Goal: Communication & Community: Answer question/provide support

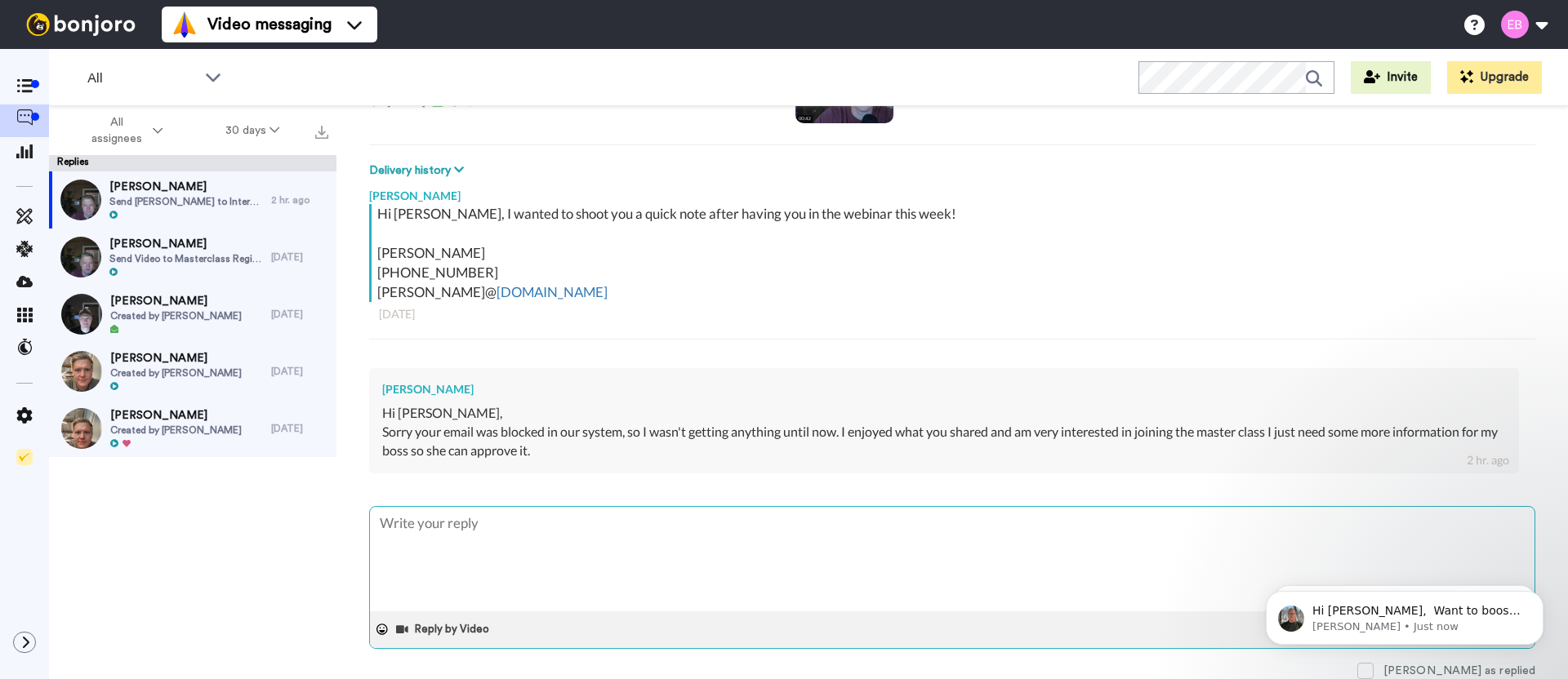
click at [440, 544] on textarea at bounding box center [953, 559] width 1165 height 105
type textarea "x"
type textarea "H"
type textarea "x"
type textarea "Hey"
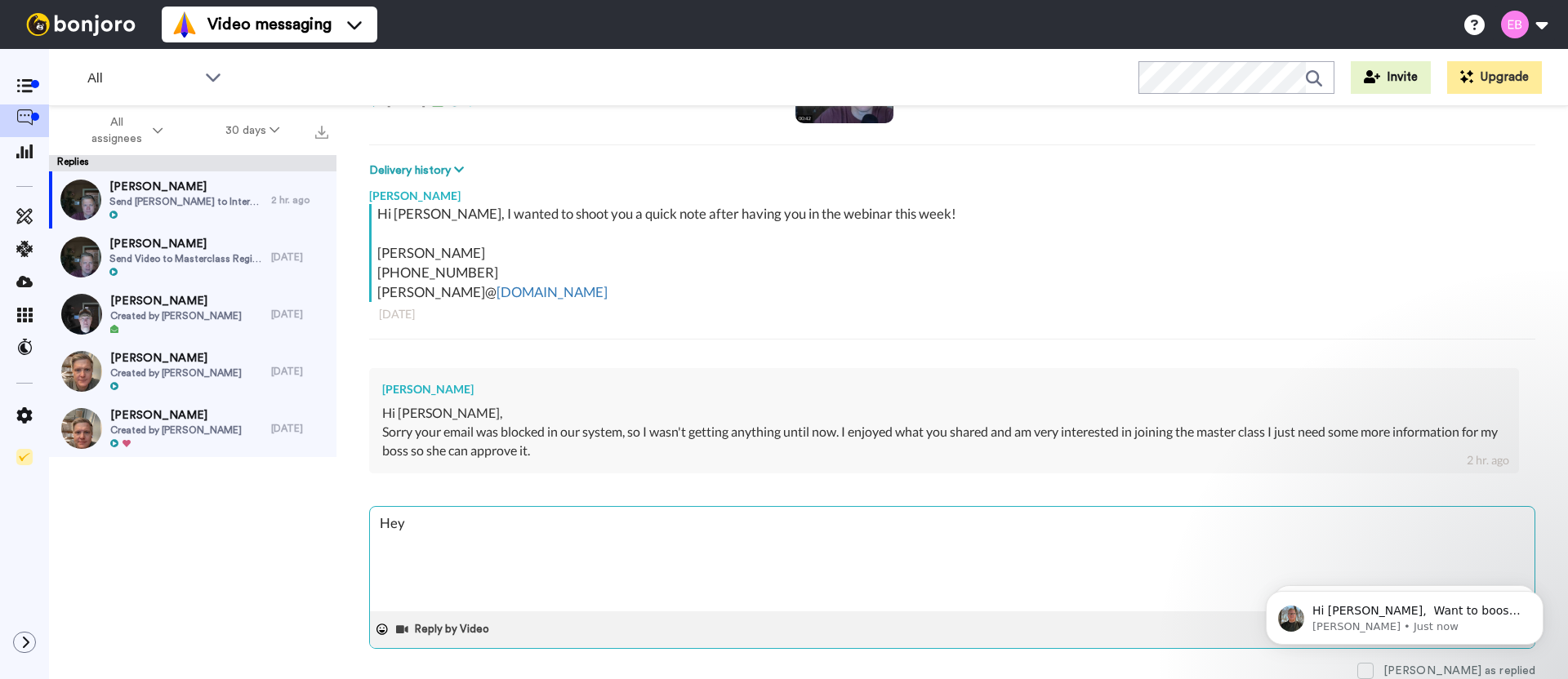
type textarea "x"
type textarea "Hey"
type textarea "x"
type textarea "Hey K"
type textarea "x"
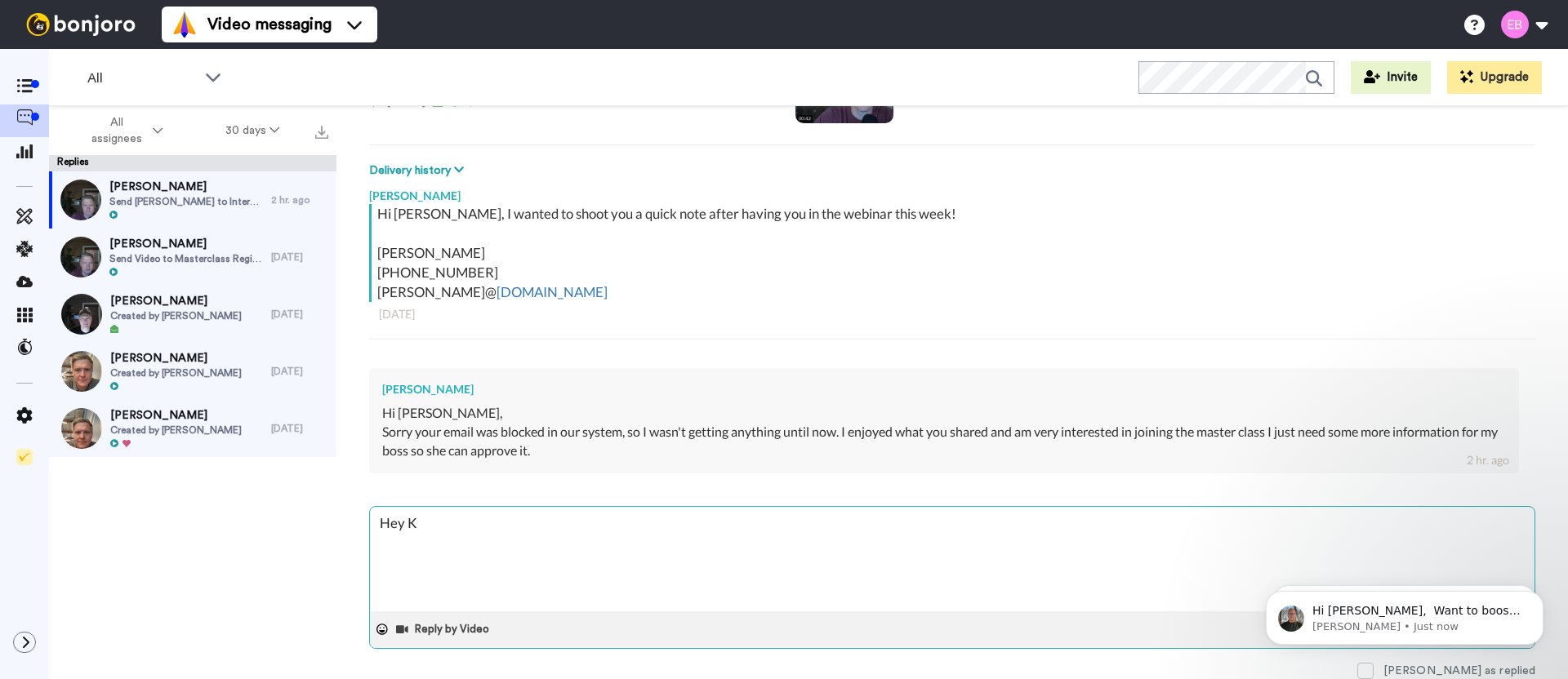
type textarea "Hey [PERSON_NAME]"
type textarea "x"
type textarea "Hey Kri"
type textarea "x"
type textarea "Hey [PERSON_NAME]"
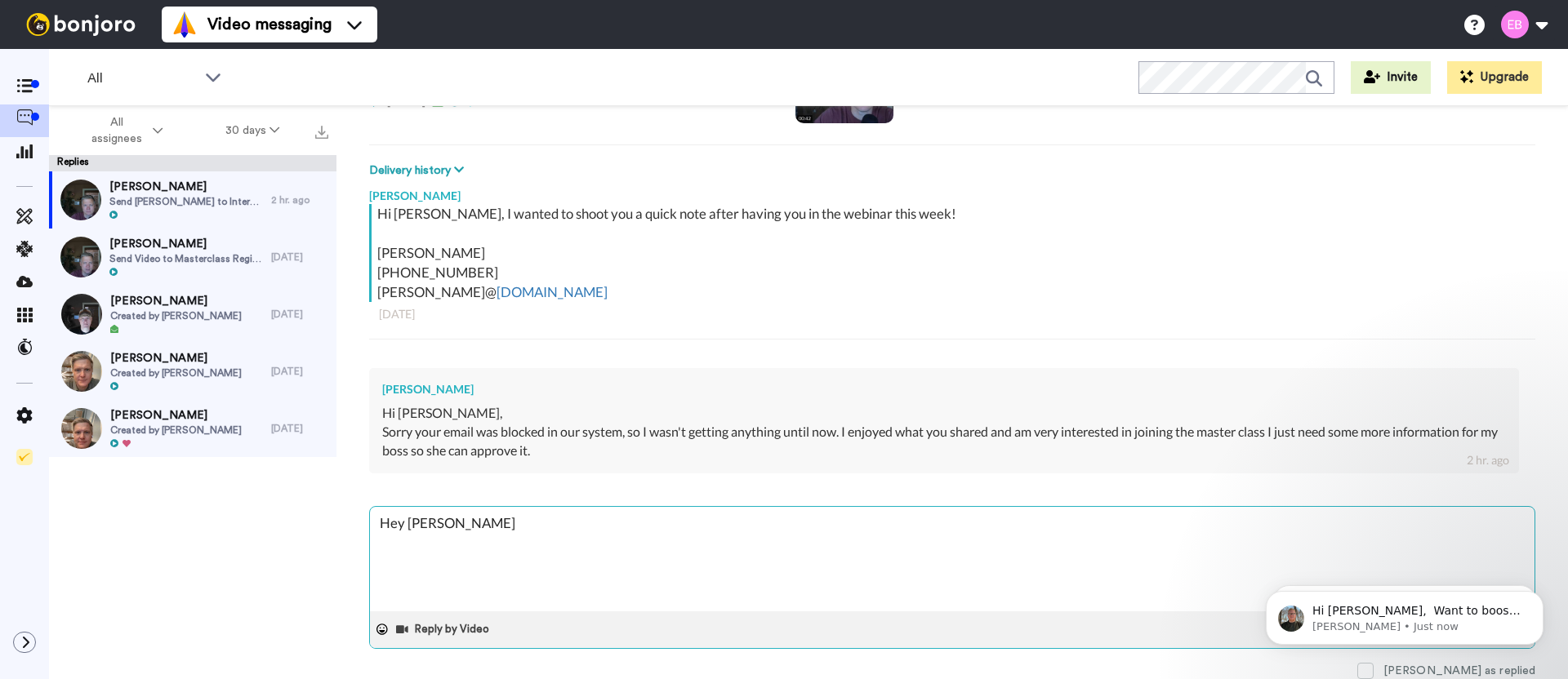
type textarea "x"
type textarea "Hey [PERSON_NAME]"
type textarea "x"
type textarea "Hey [PERSON_NAME]"
type textarea "x"
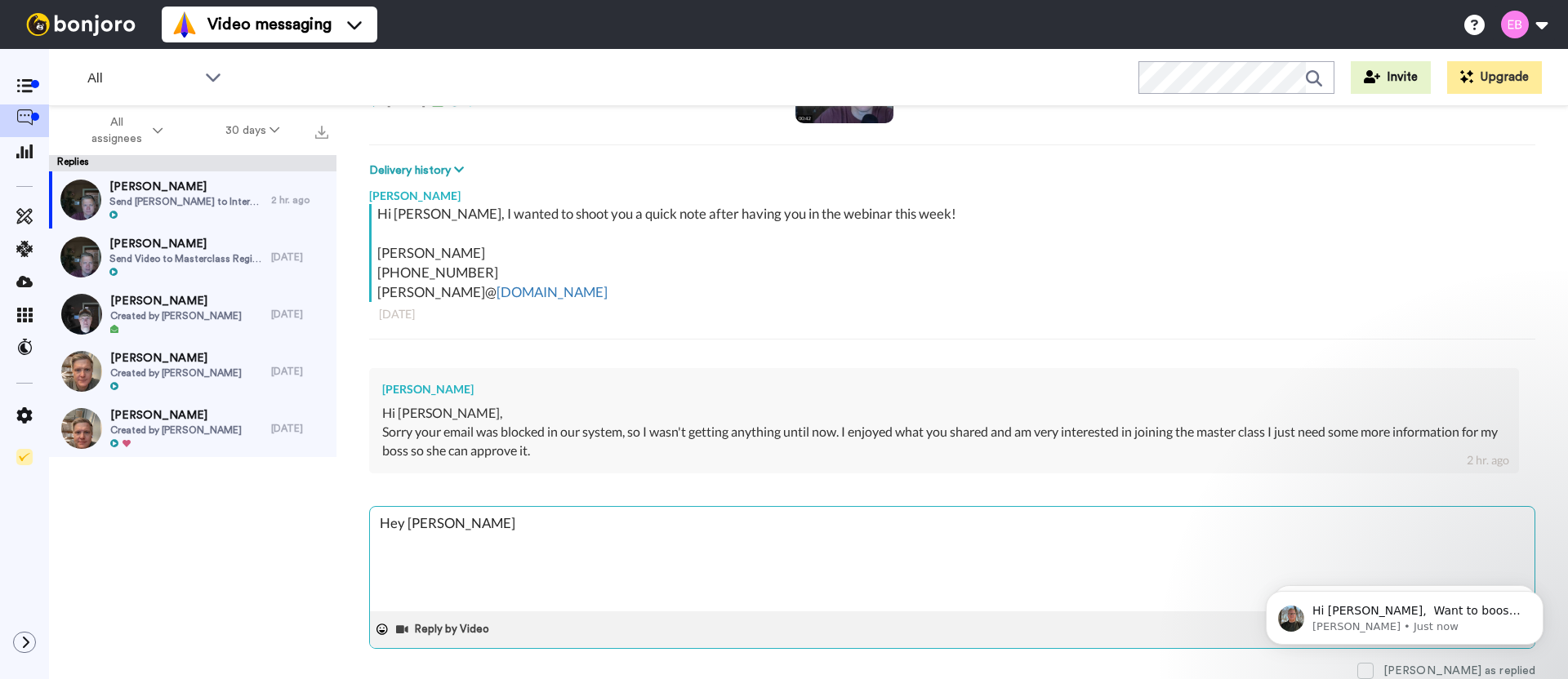
type textarea "Hey [PERSON_NAME] -"
type textarea "x"
type textarea "Hey [PERSON_NAME] -"
type textarea "x"
type textarea "Hey [PERSON_NAME] - t"
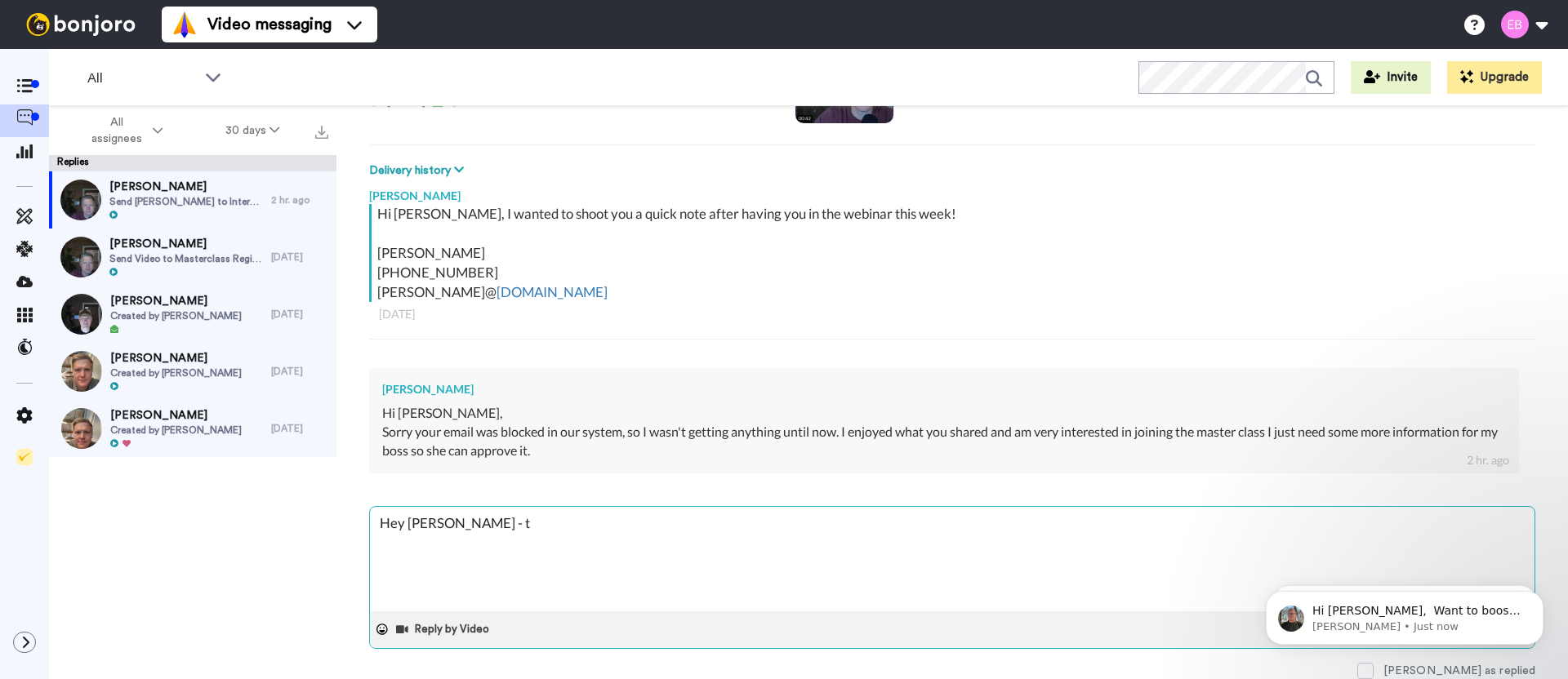
type textarea "x"
type textarea "Hey [PERSON_NAME]"
type textarea "x"
type textarea "Hey [PERSON_NAME] - t"
type textarea "x"
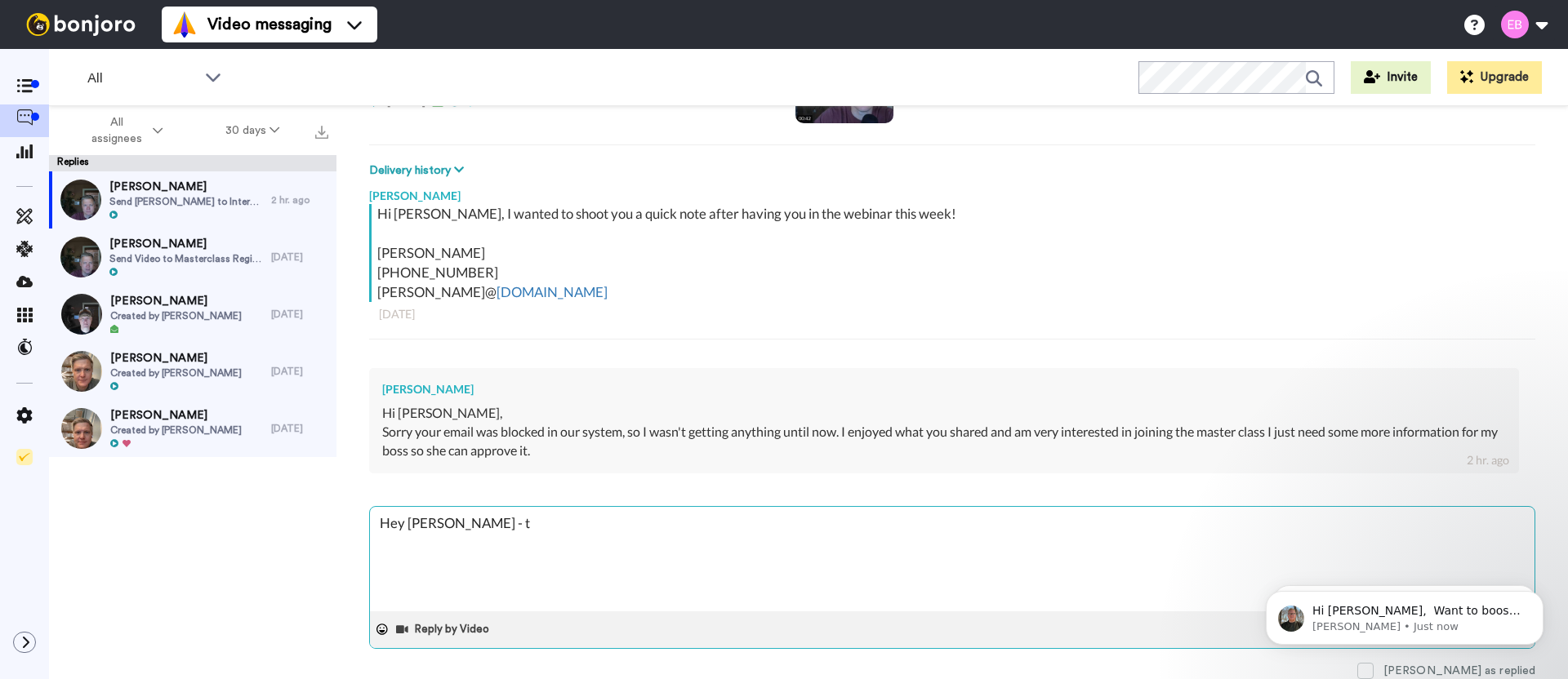
type textarea "Hey [PERSON_NAME] -"
type textarea "x"
type textarea "Hey [PERSON_NAME] -"
type textarea "x"
type textarea "Hey [PERSON_NAME]"
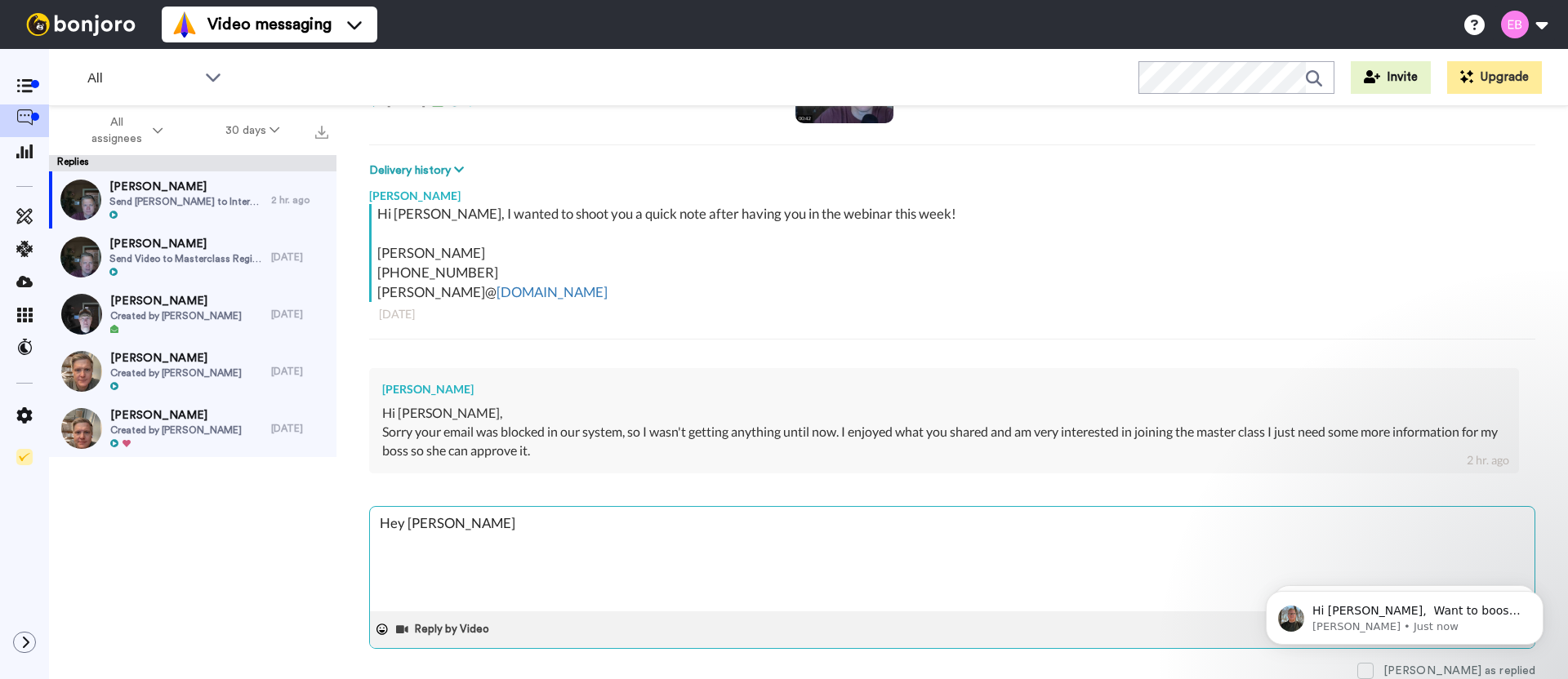
type textarea "x"
type textarea "Hey [PERSON_NAME]"
type textarea "x"
type textarea "Hey [PERSON_NAME]"
type textarea "x"
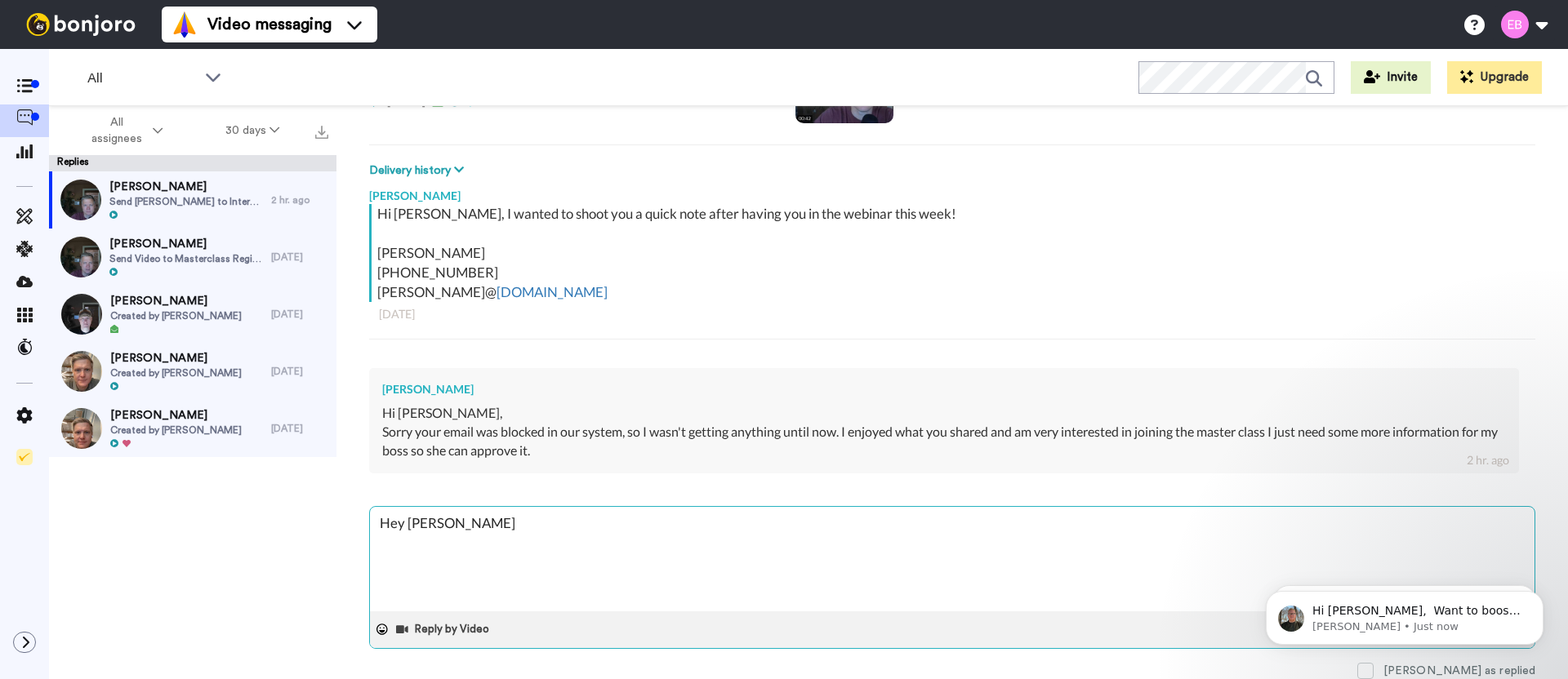
type textarea "Hey [PERSON_NAME]"
type textarea "x"
type textarea "Hey [PERSON_NAME]"
type textarea "x"
type textarea "Hey [PERSON_NAME]"
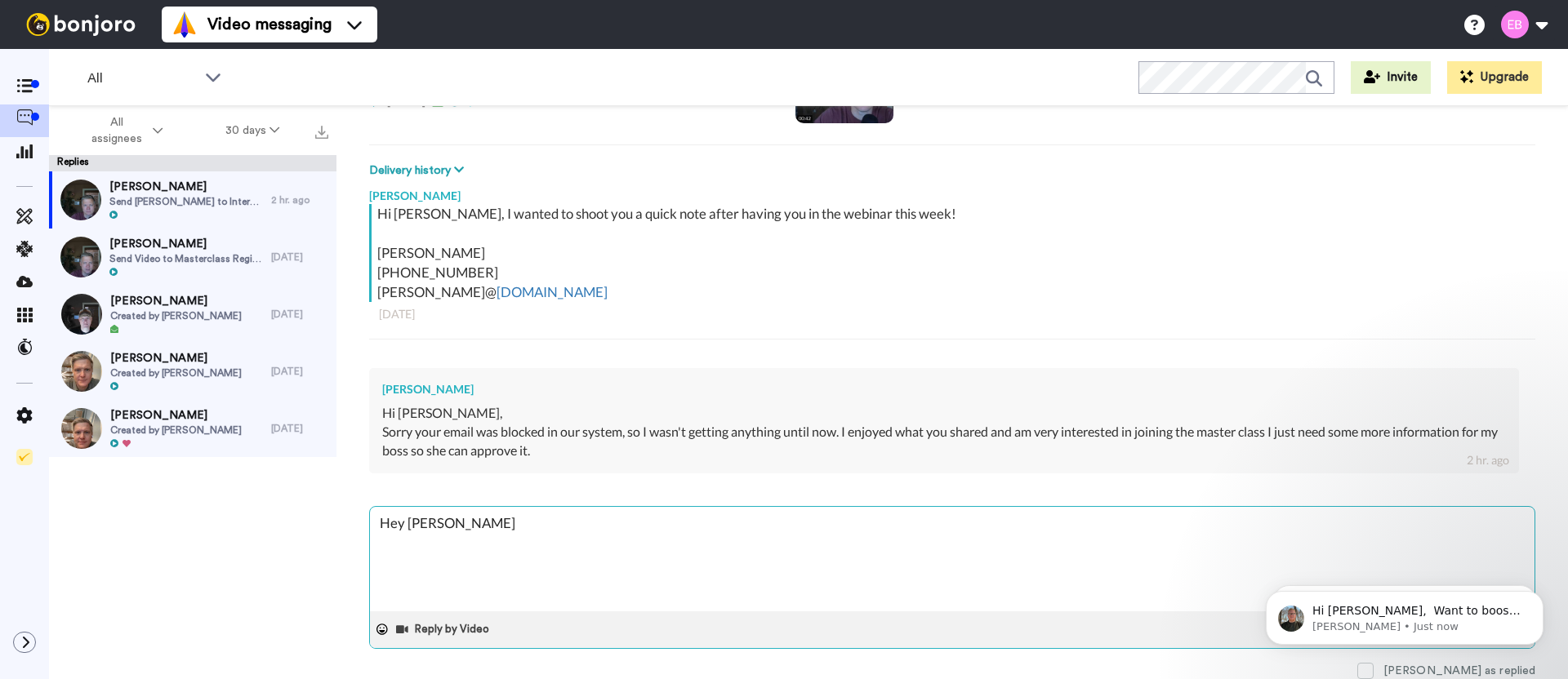
type textarea "x"
type textarea "Hey [PERSON_NAME]"
type textarea "x"
type textarea "Hey Krist"
type textarea "x"
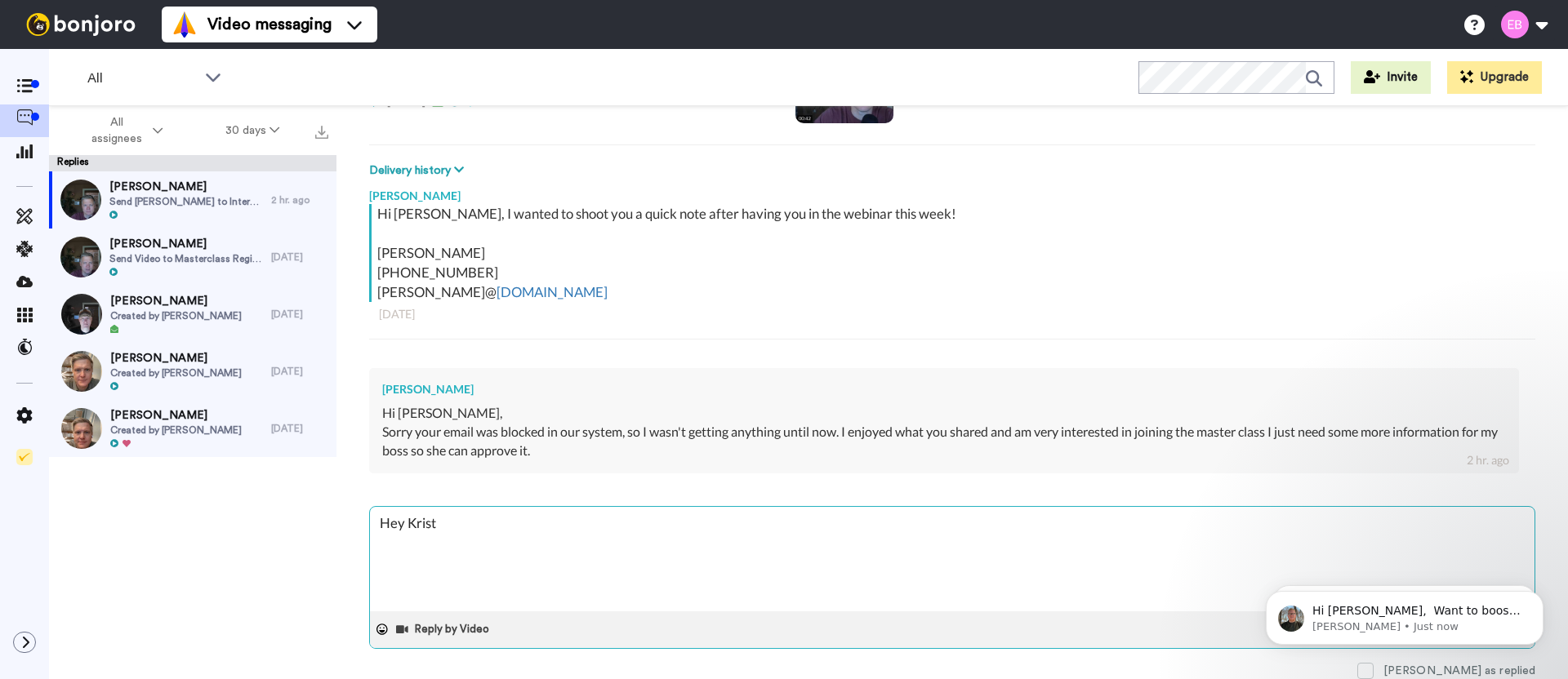
type textarea "Hey [PERSON_NAME]"
type textarea "x"
type textarea "Hey [PERSON_NAME]"
type textarea "x"
type textarea "Hey [PERSON_NAME] -"
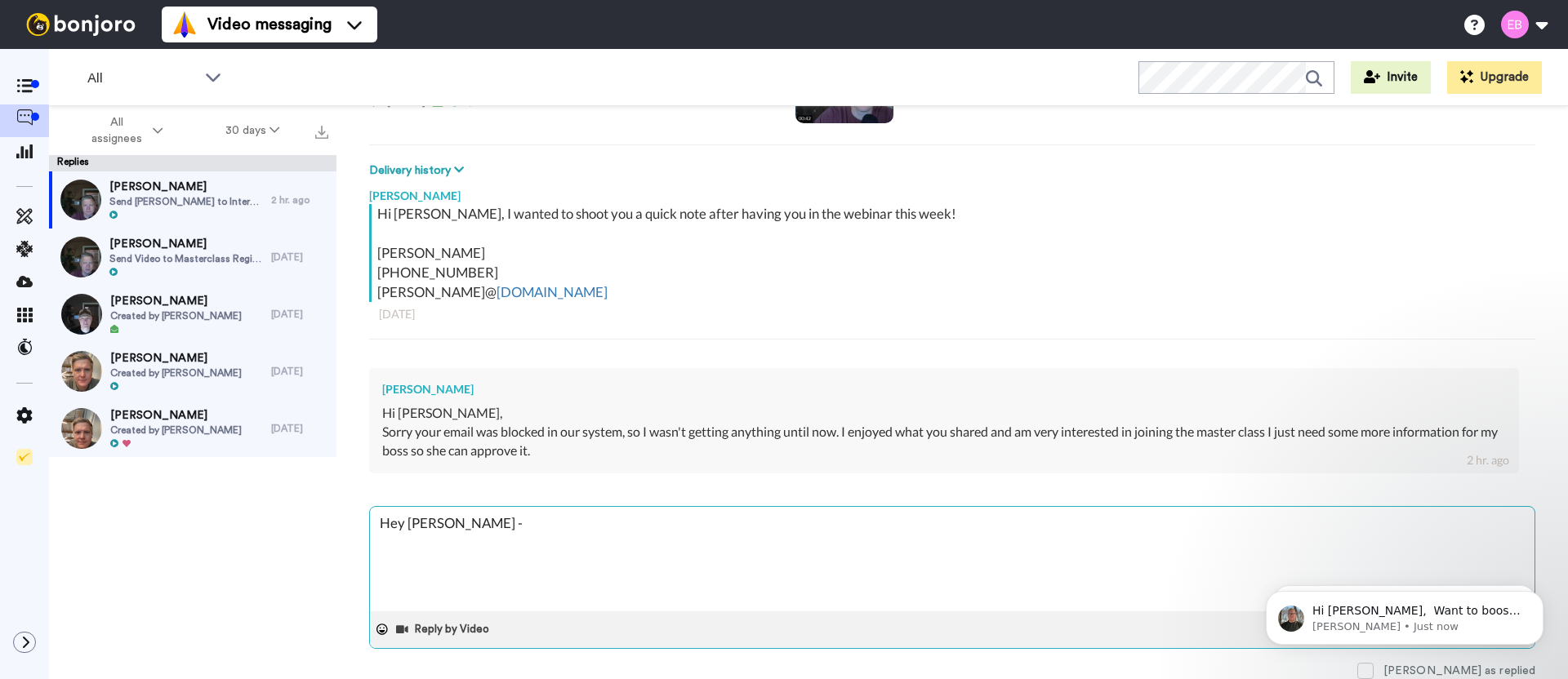
type textarea "x"
type textarea "Hey [PERSON_NAME] - g"
type textarea "x"
type textarea "Hey [PERSON_NAME]"
type textarea "x"
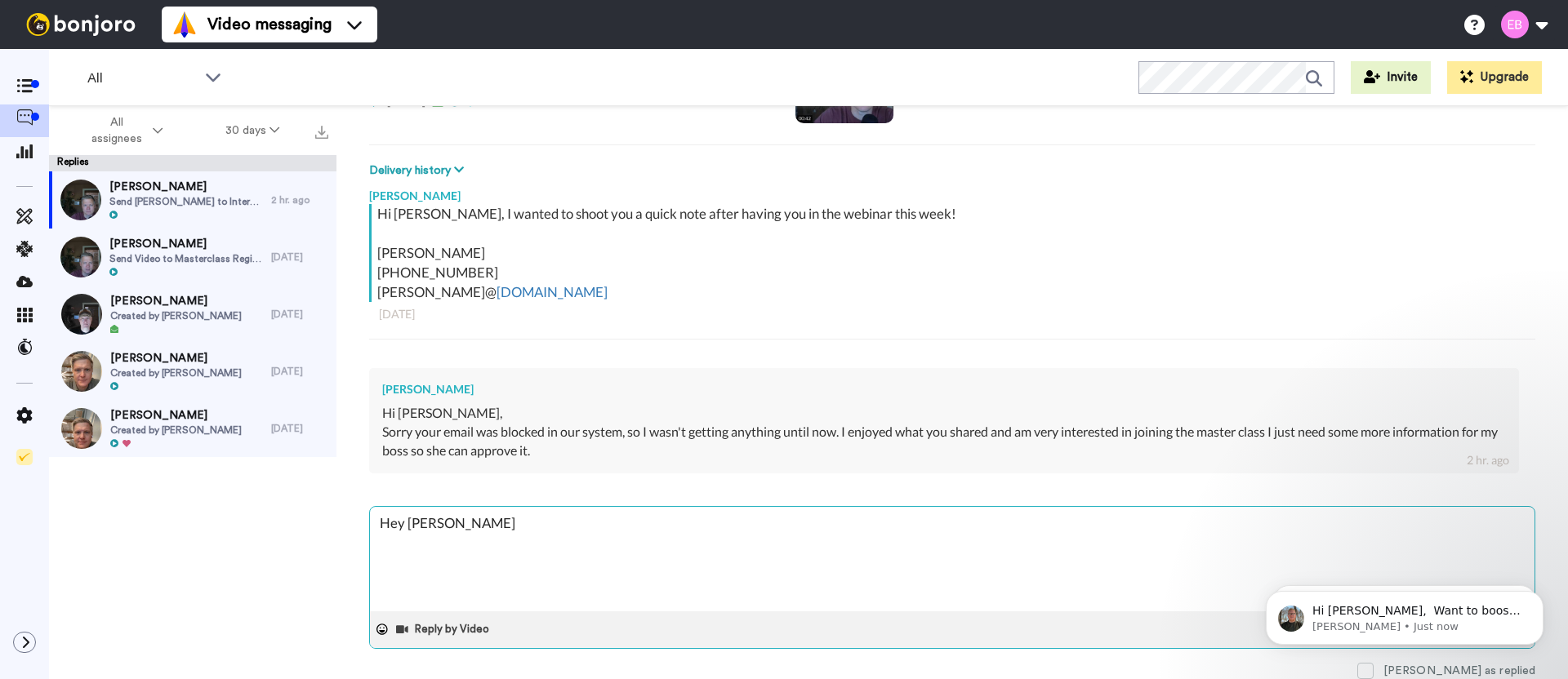
type textarea "Hey [PERSON_NAME] - ga"
type textarea "x"
type textarea "Hey [PERSON_NAME] - g"
type textarea "x"
type textarea "Hey [PERSON_NAME]"
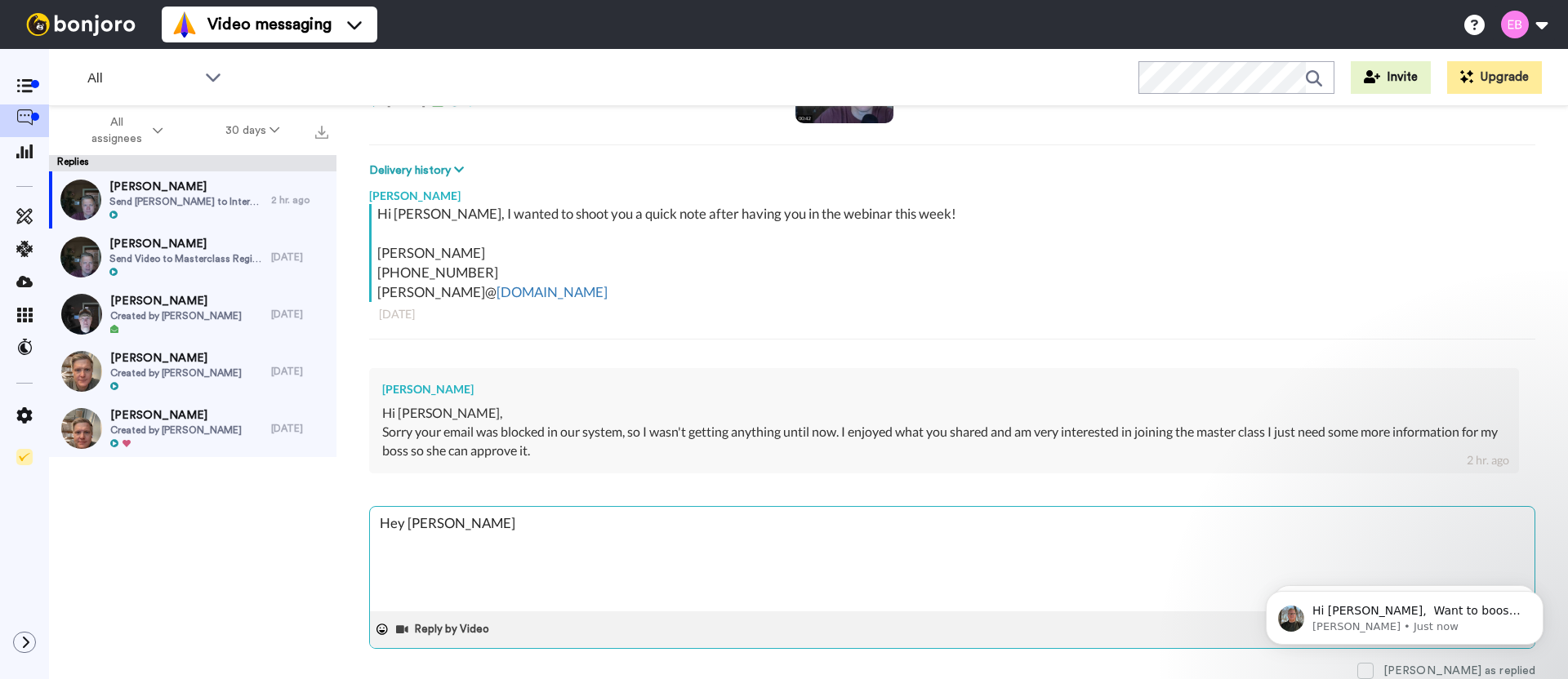
type textarea "x"
type textarea "Hey [PERSON_NAME] - gla"
type textarea "x"
type textarea "Hey [PERSON_NAME] - glad"
type textarea "x"
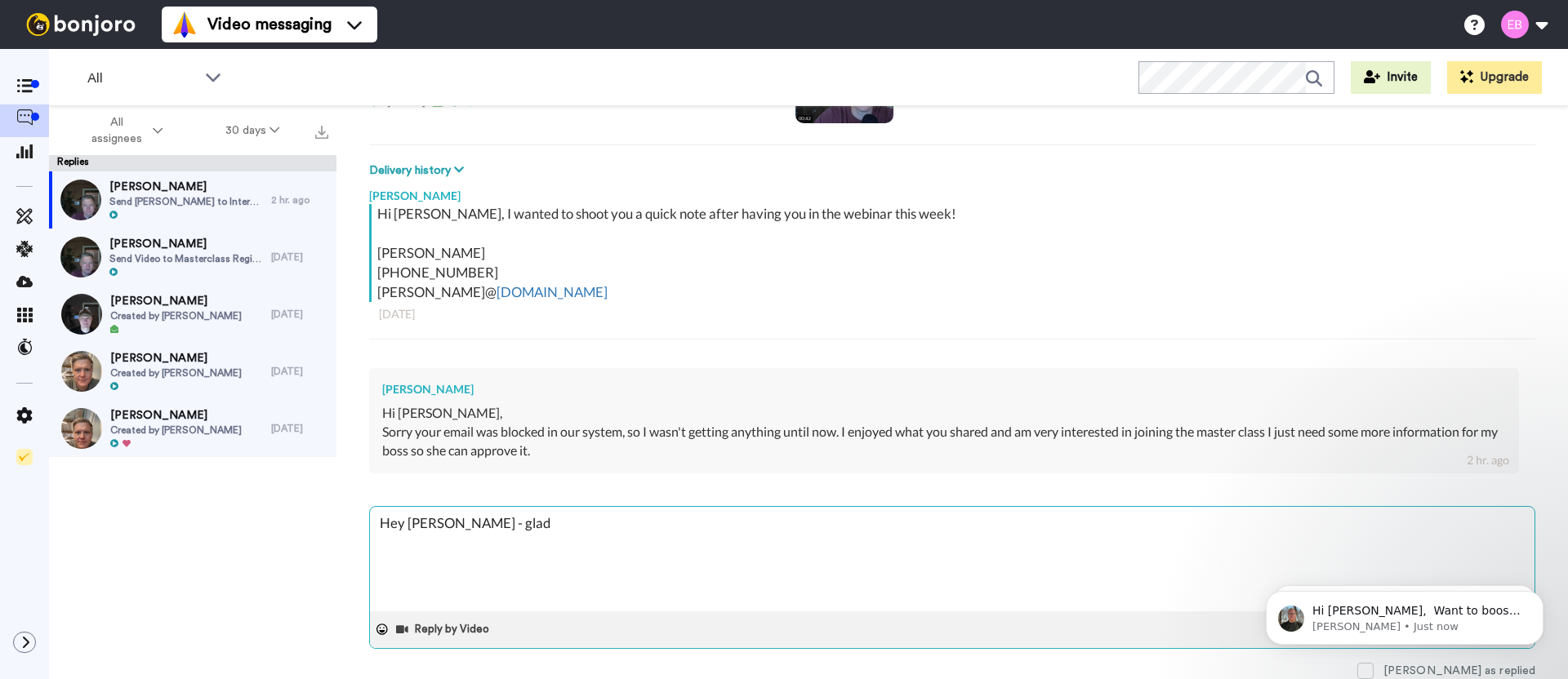
type textarea "Hey [PERSON_NAME] - glad"
type textarea "x"
type textarea "Hey [PERSON_NAME] - glad w"
type textarea "x"
type textarea "Hey [PERSON_NAME] - glad we"
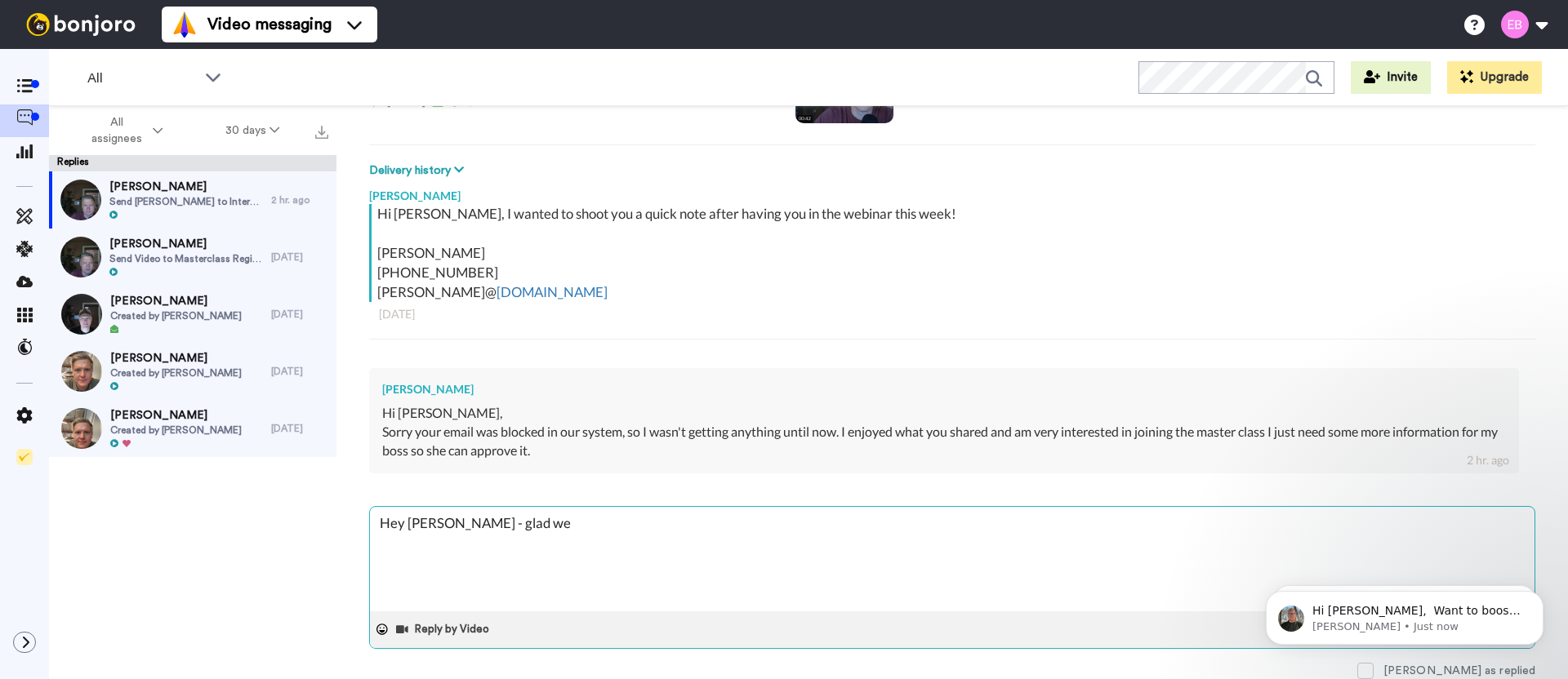
type textarea "x"
type textarea "Hey [PERSON_NAME] - glad we go"
type textarea "x"
type textarea "Hey [PERSON_NAME] - glad we got"
type textarea "x"
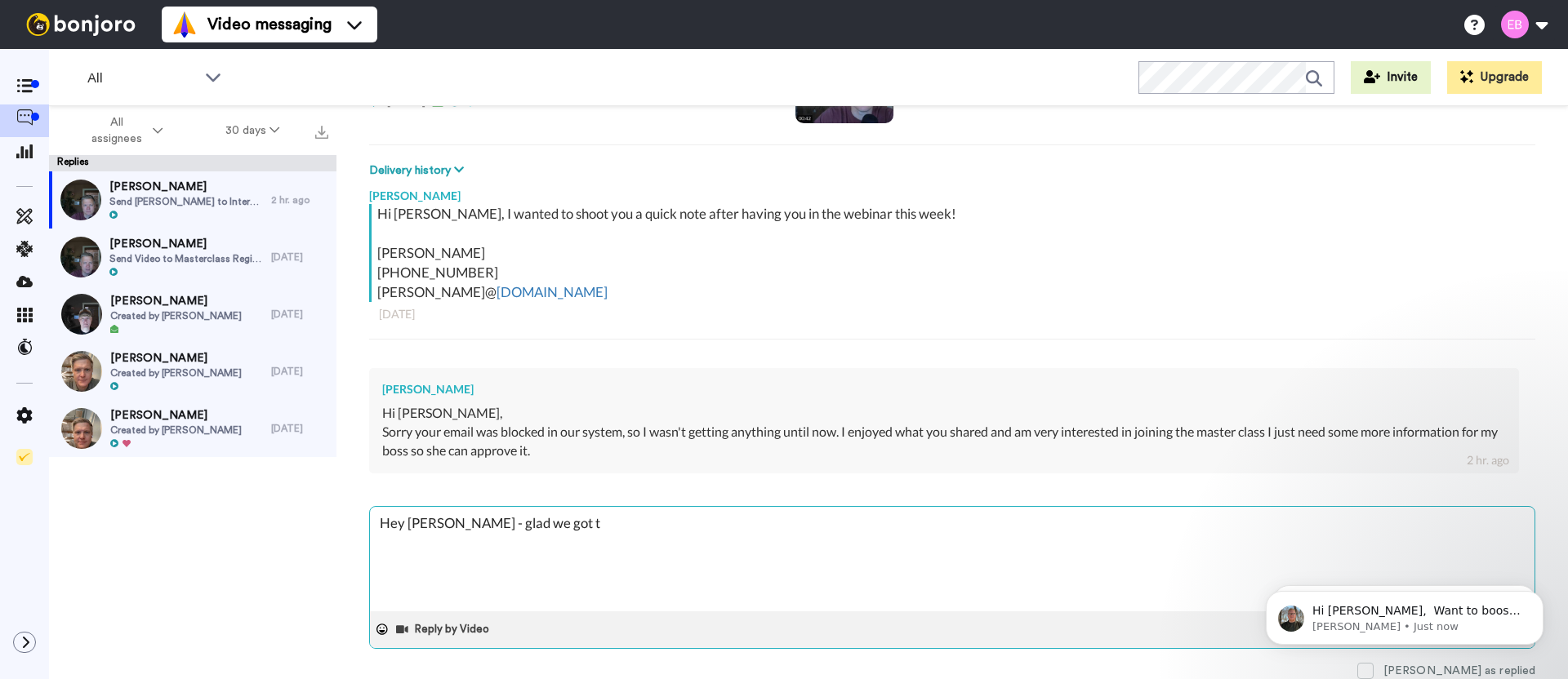
type textarea "Hey [PERSON_NAME] - glad we got th"
type textarea "x"
type textarea "Hey [PERSON_NAME] - glad we got thr"
type textarea "x"
type textarea "Hey [PERSON_NAME] - glad we got thro"
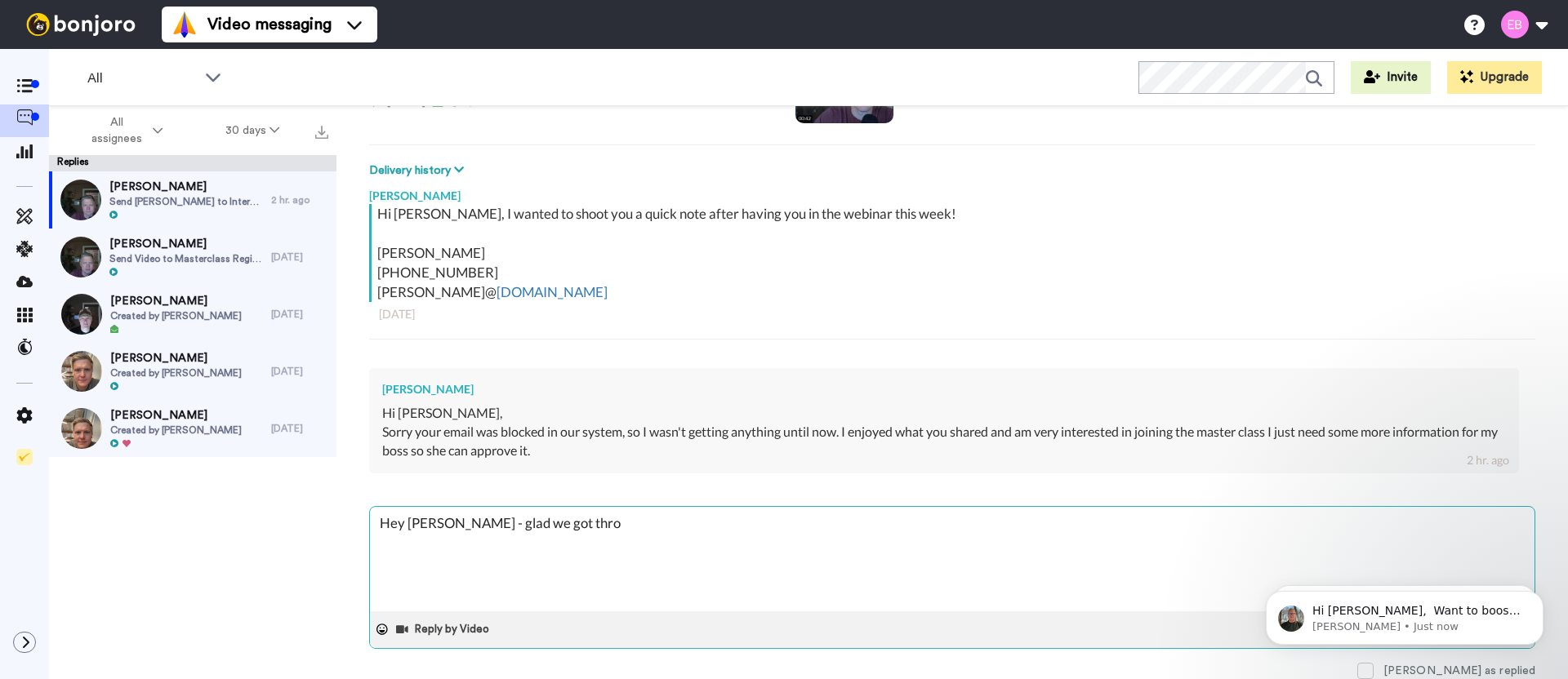
type textarea "x"
type textarea "Hey [PERSON_NAME] - glad we got throu"
type textarea "x"
type textarea "Hey [PERSON_NAME] - glad we got throug"
type textarea "x"
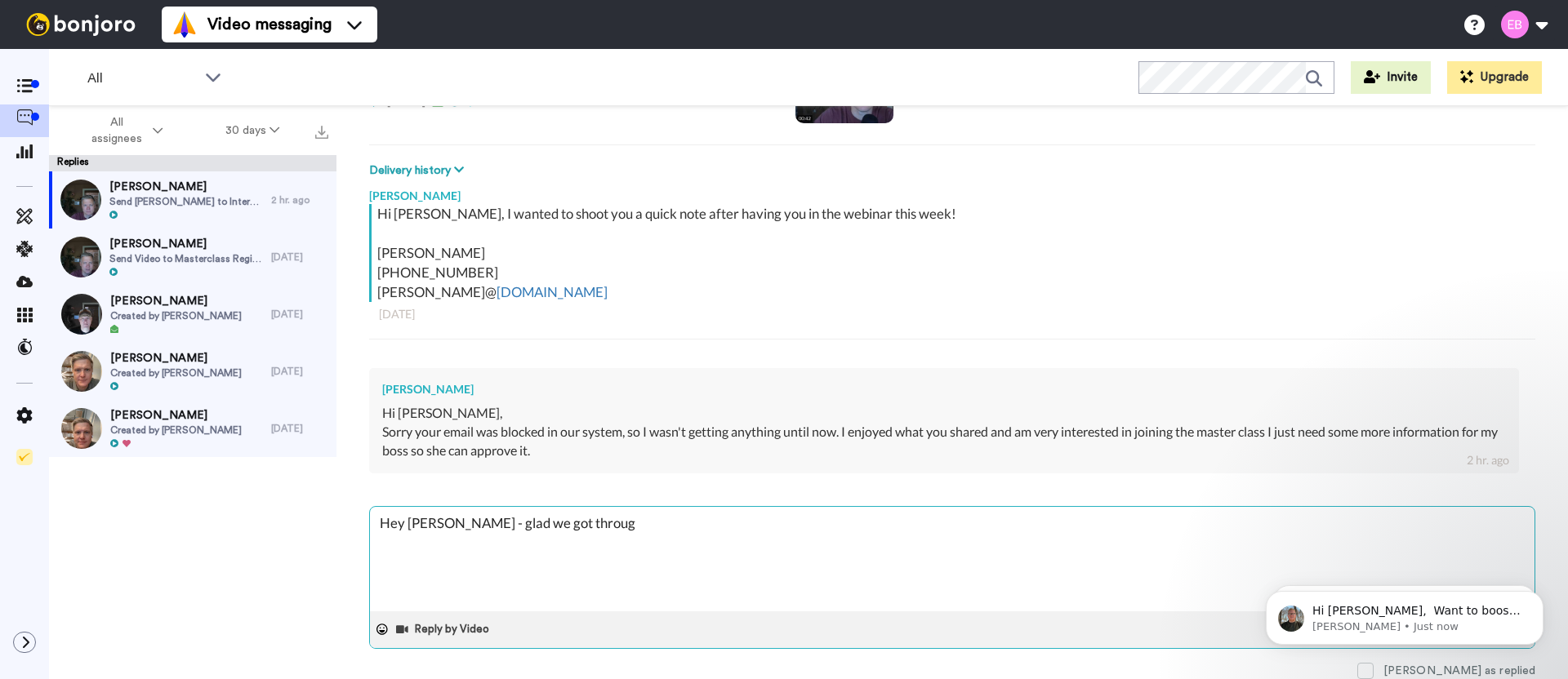
type textarea "Hey [PERSON_NAME] - glad we got through"
type textarea "x"
type textarea "Hey [PERSON_NAME] - glad we got through"
type textarea "x"
type textarea "Hey [PERSON_NAME] - glad we got through th"
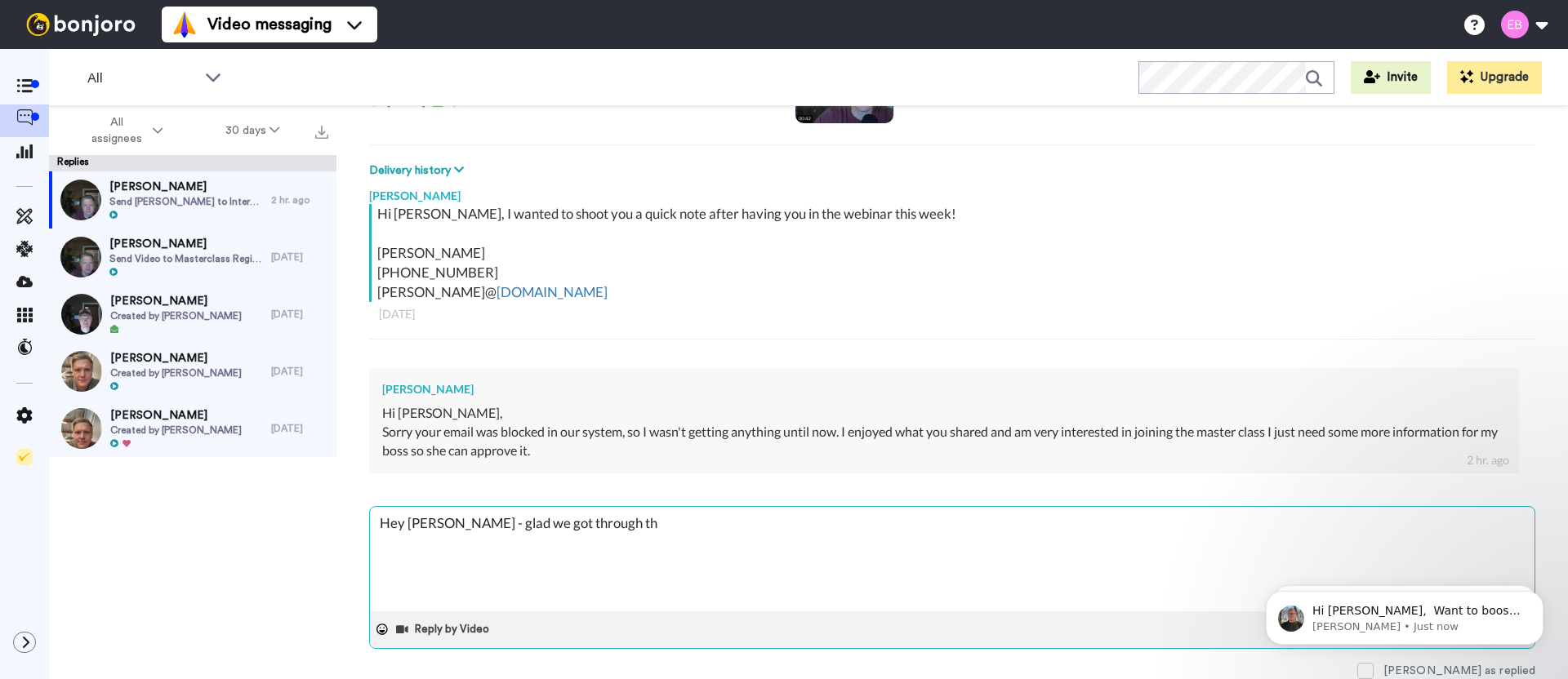
type textarea "x"
type textarea "Hey [PERSON_NAME] - glad we got through the"
type textarea "x"
type textarea "Hey [PERSON_NAME] - glad we got through the"
type textarea "x"
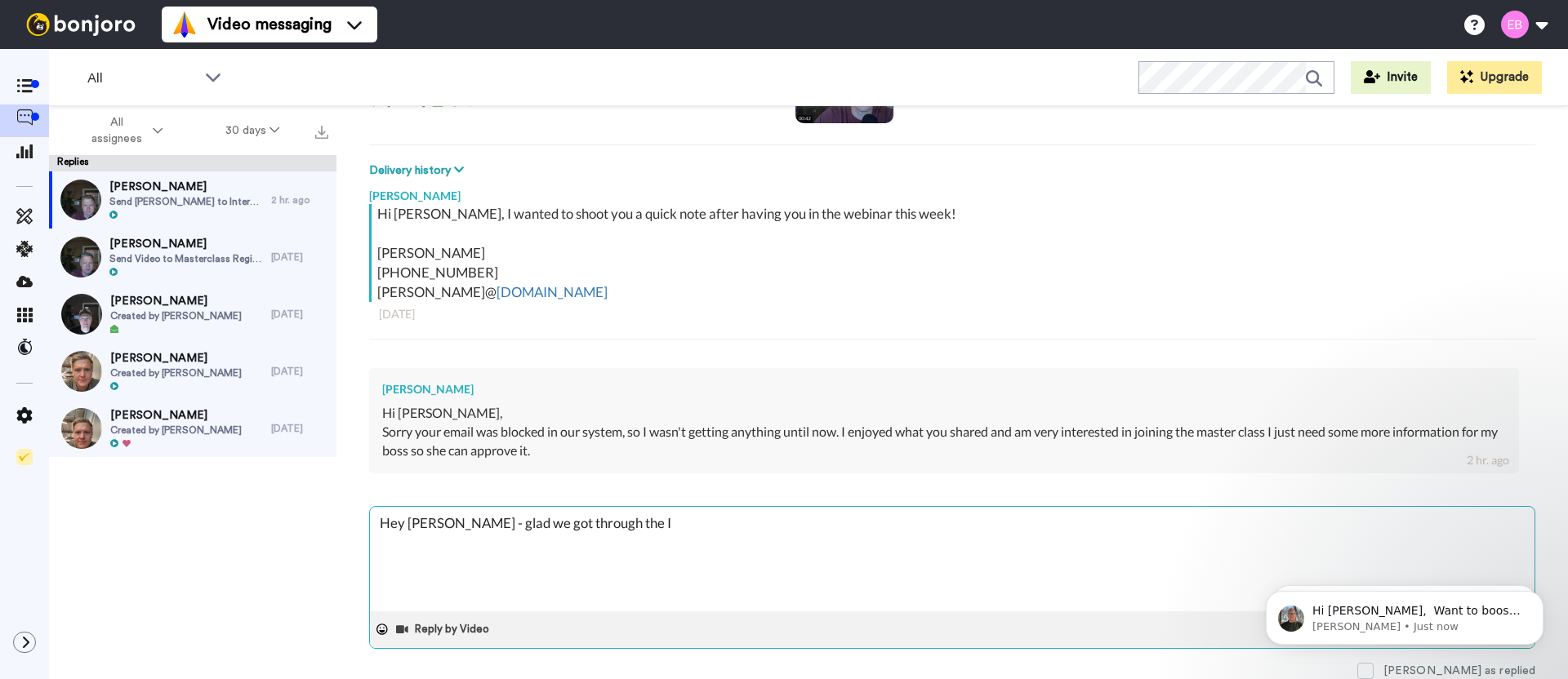
type textarea "Hey [PERSON_NAME] - glad we got through the IT"
type textarea "x"
type textarea "Hey [PERSON_NAME] - glad we got through the IT"
type textarea "x"
type textarea "Hey [PERSON_NAME] - glad we got through the IT b"
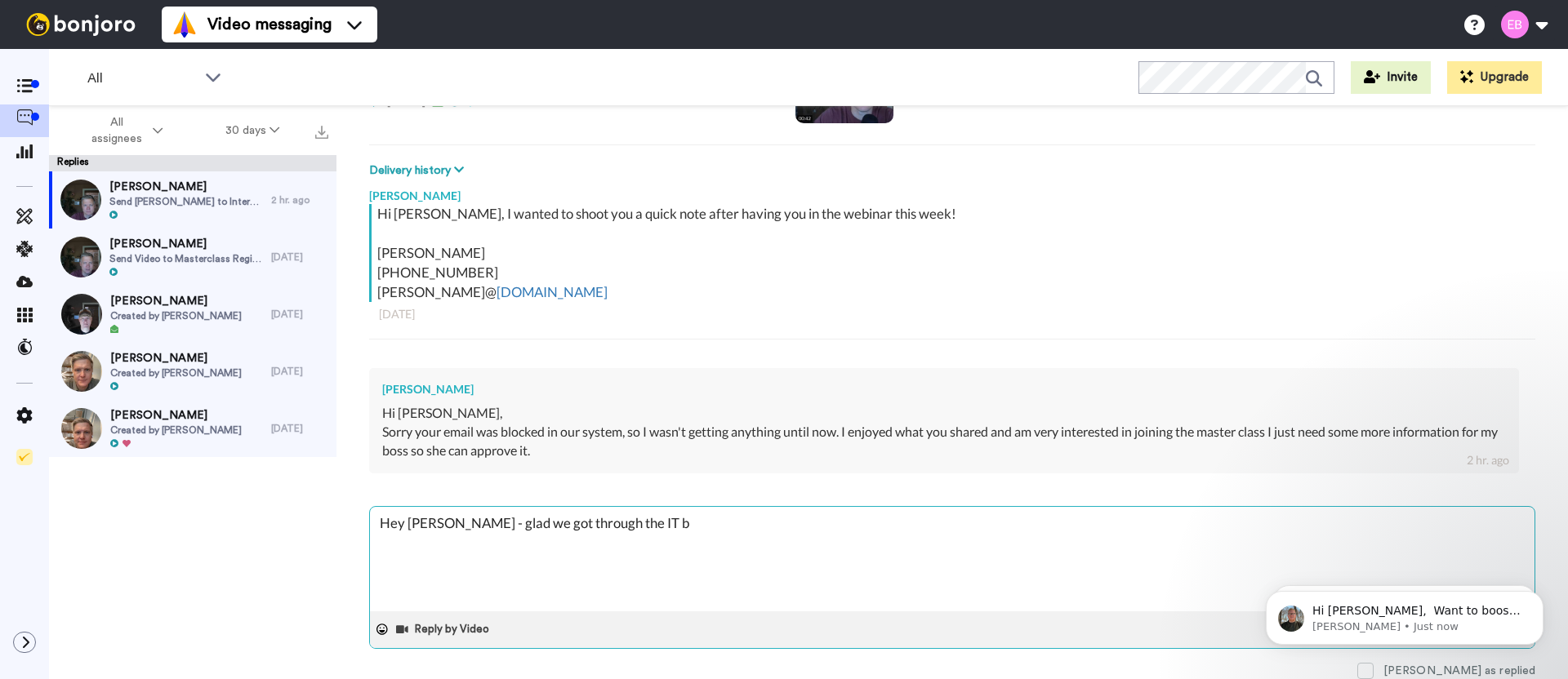
type textarea "x"
type textarea "Hey [PERSON_NAME] - glad we got through the IT bl"
type textarea "x"
type textarea "Hey [PERSON_NAME] - glad we got through the IT blo"
type textarea "x"
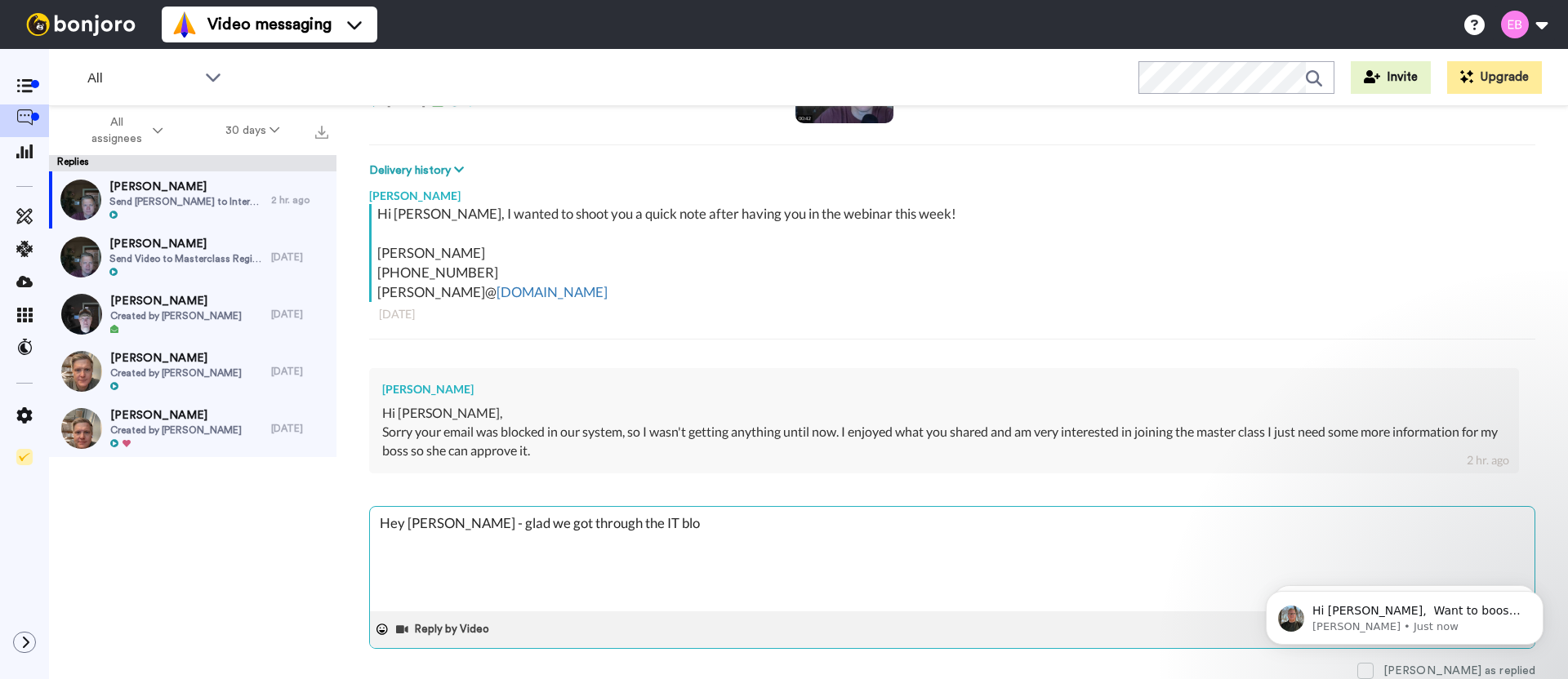
type textarea "Hey [PERSON_NAME] - glad we got through the IT bloc"
type textarea "x"
type textarea "Hey [PERSON_NAME] - glad we got through the IT block"
type textarea "x"
type textarea "Hey [PERSON_NAME] - glad we got through the IT blocka"
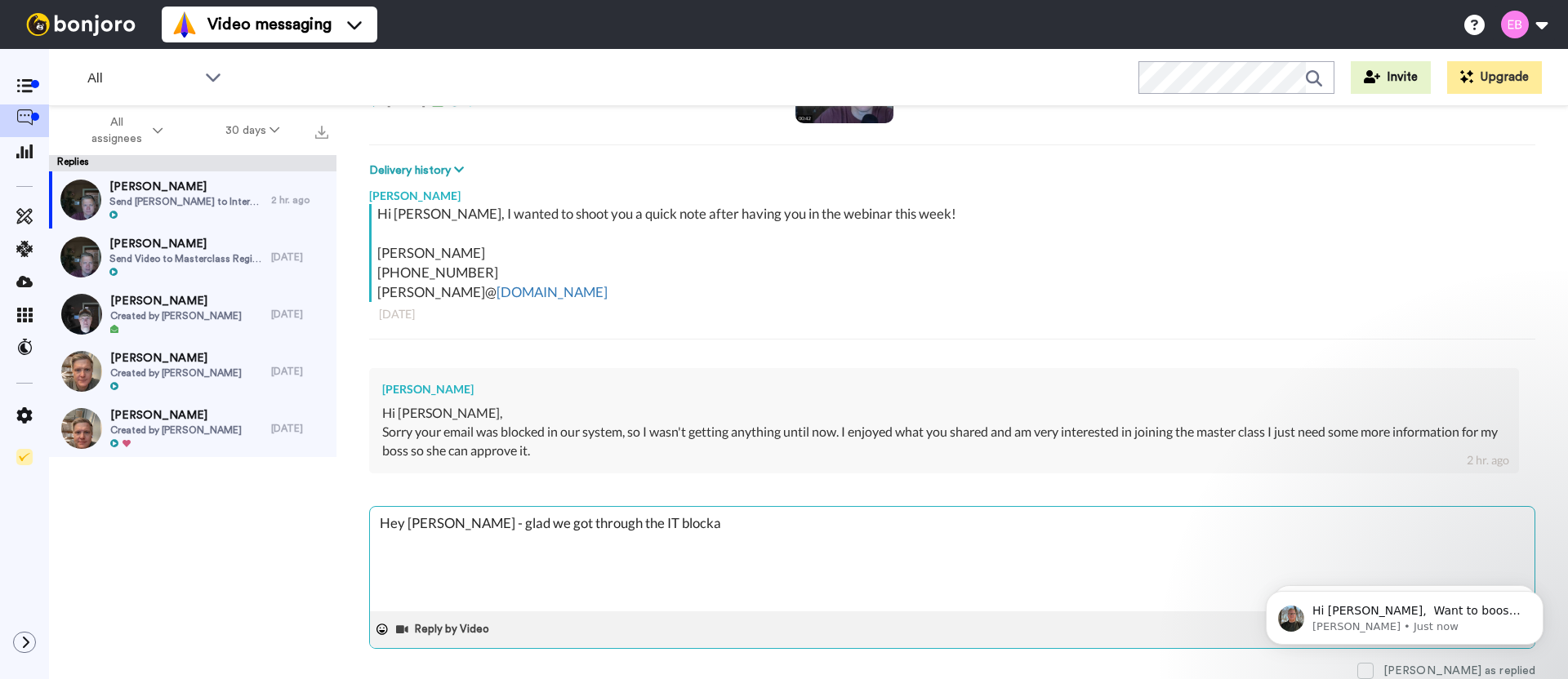
type textarea "x"
type textarea "Hey [PERSON_NAME] - glad we got through the IT blockad"
type textarea "x"
type textarea "Hey [PERSON_NAME] - glad we got through the IT blockade"
type textarea "x"
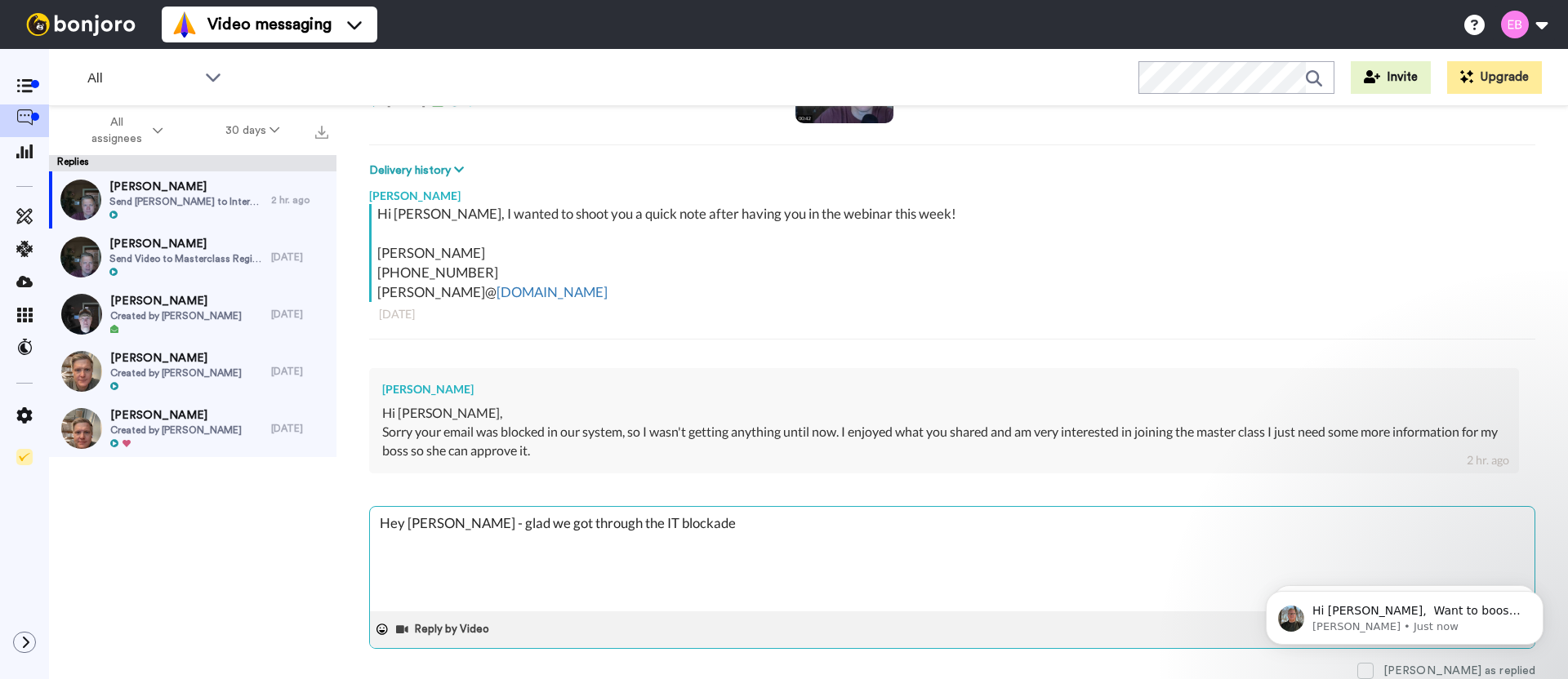
type textarea "Hey [PERSON_NAME] - glad we got through the IT blockade!"
type textarea "x"
type textarea "Hey [PERSON_NAME] - glad we got through the IT blockade!"
type textarea "x"
type textarea "Hey [PERSON_NAME] - glad we got through the IT blockade!"
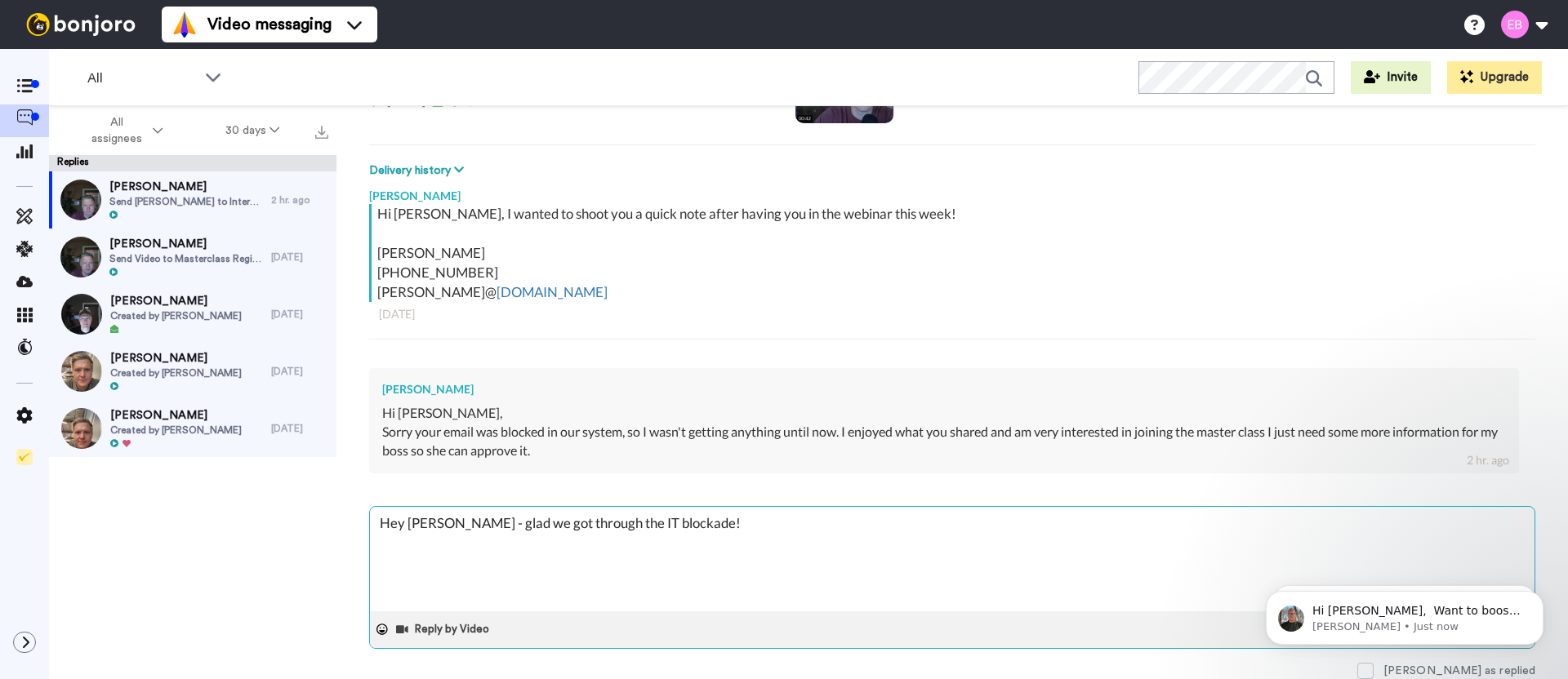
type textarea "x"
type textarea "Hey [PERSON_NAME] - glad we got through the IT blockade! W"
type textarea "x"
type textarea "Hey [PERSON_NAME] - glad we got through the IT blockade! Wh"
type textarea "x"
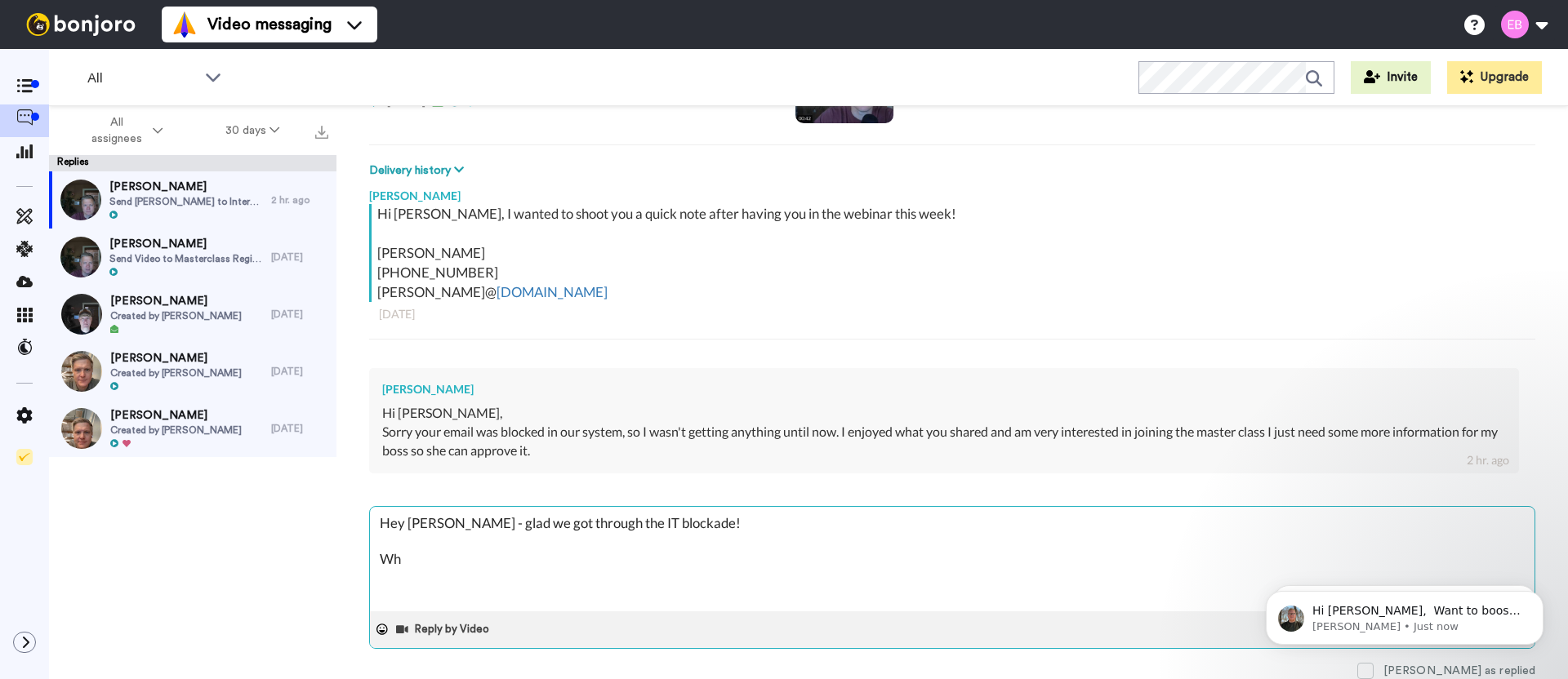
type textarea "Hey [PERSON_NAME] - glad we got through the IT blockade! Wha"
type textarea "x"
type textarea "Hey [PERSON_NAME] - glad we got through the IT blockade! What"
type textarea "x"
type textarea "Hey [PERSON_NAME] - glad we got through the IT blockade! What"
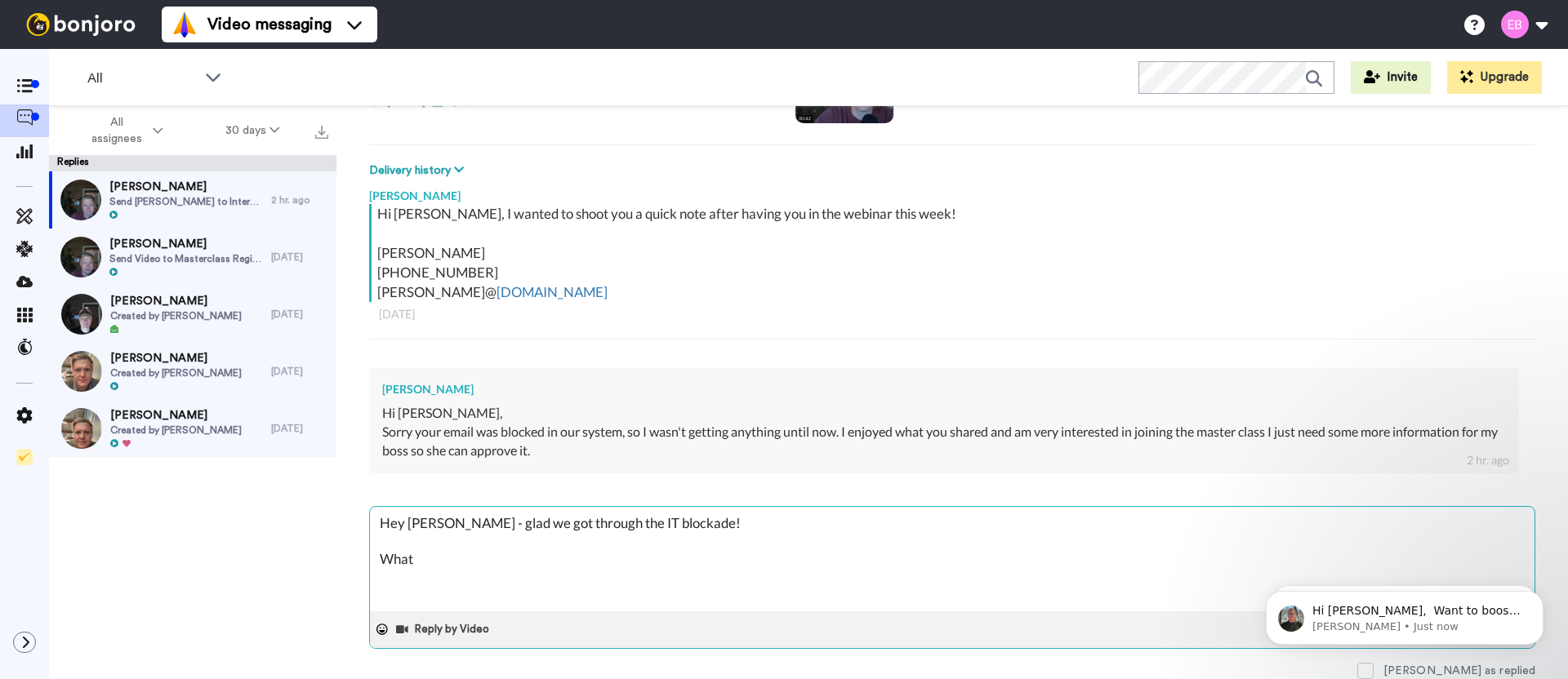
type textarea "x"
type textarea "Hey [PERSON_NAME] - glad we got through the IT blockade! What m"
type textarea "x"
type textarea "Hey [PERSON_NAME] - glad we got through the IT blockade! What mor"
type textarea "x"
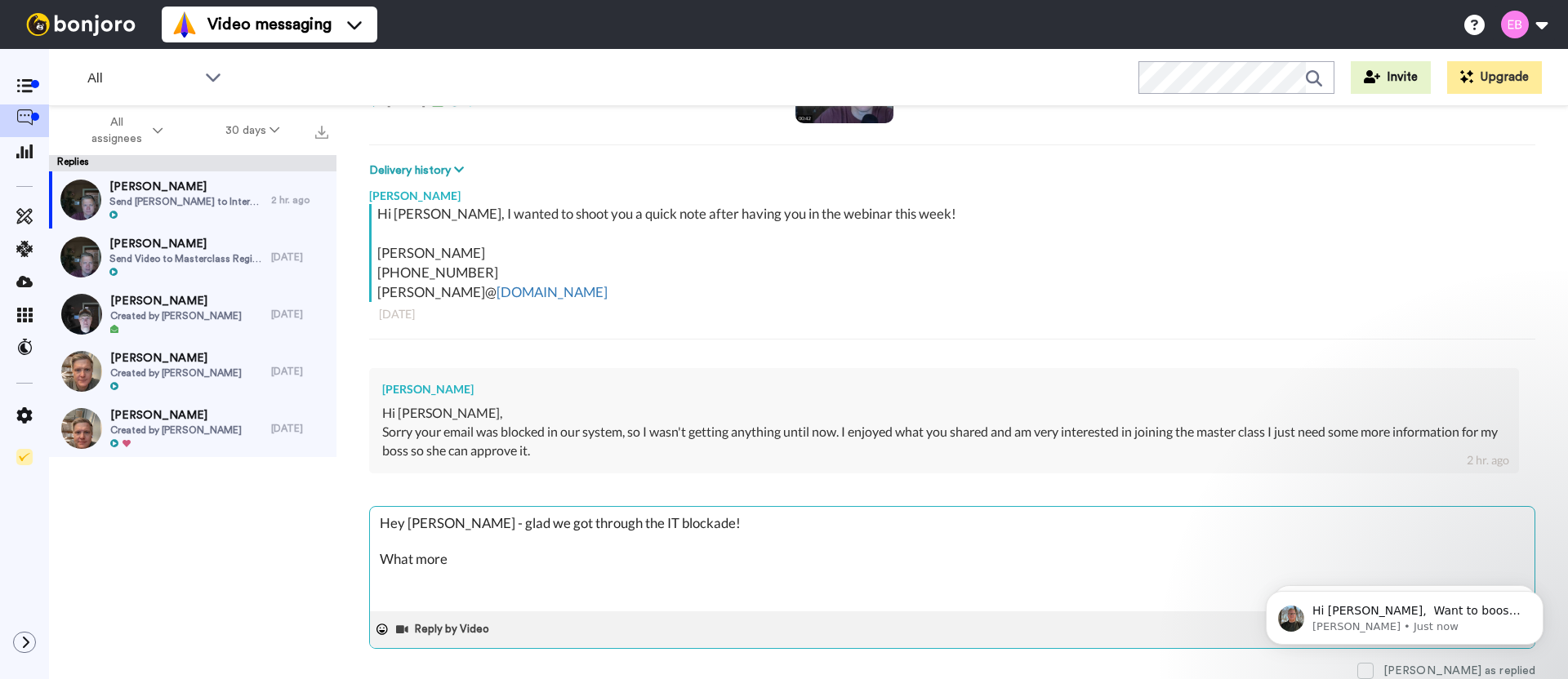
type textarea "Hey [PERSON_NAME] - glad we got through the IT blockade! What more"
type textarea "x"
type textarea "Hey [PERSON_NAME] - glad we got through the IT blockade! What more i"
type textarea "x"
type textarea "Hey [PERSON_NAME] - glad we got through the IT blockade! What more inf"
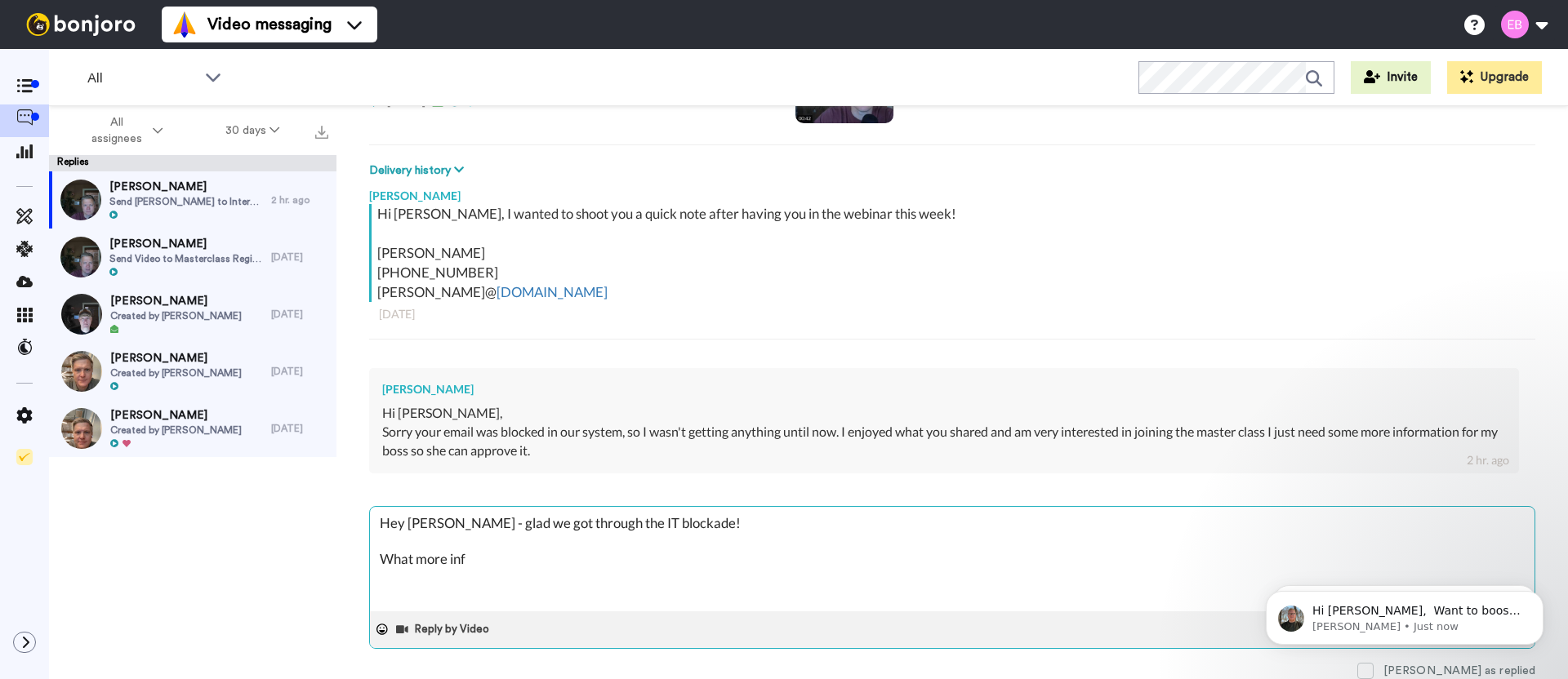
type textarea "x"
type textarea "Hey [PERSON_NAME] - glad we got through the IT blockade! What more info"
type textarea "x"
type textarea "Hey [PERSON_NAME] - glad we got through the IT blockade! What more info w"
type textarea "x"
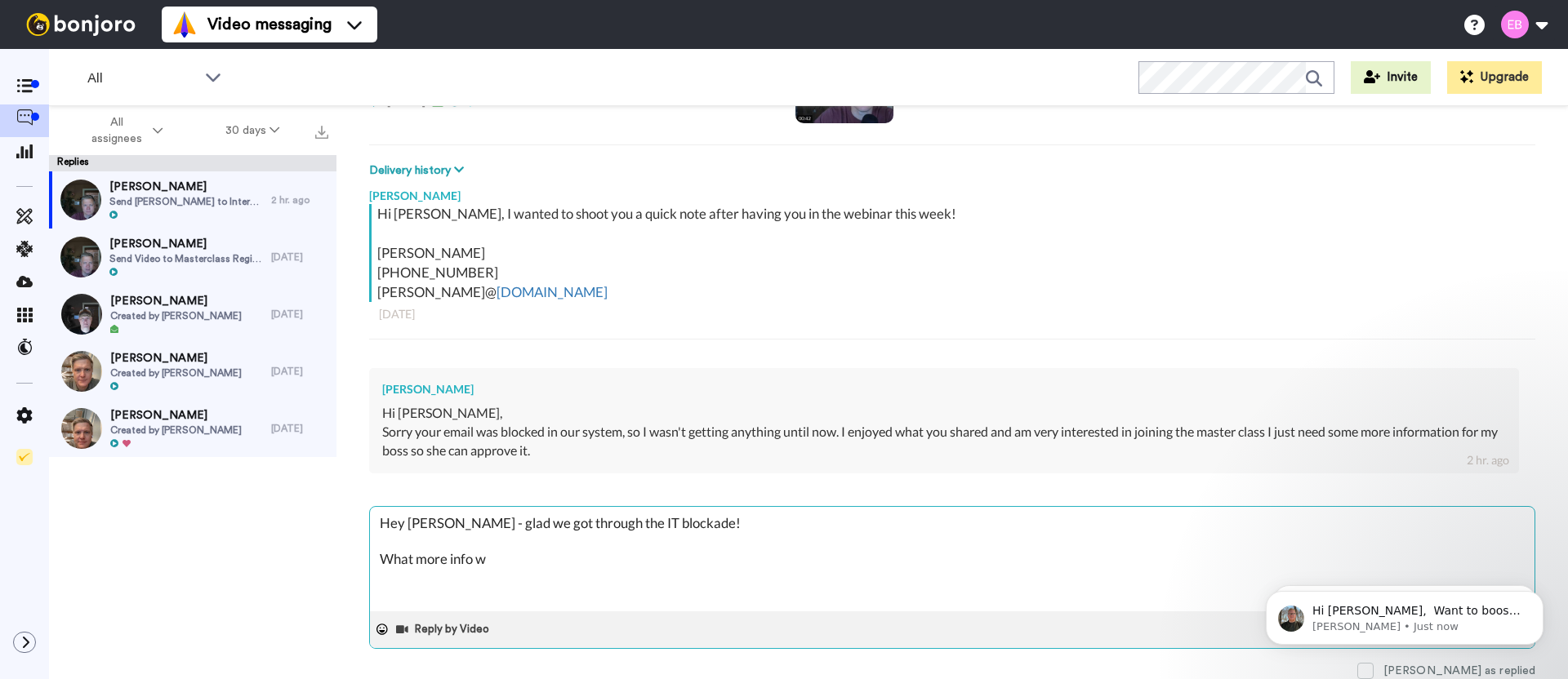
type textarea "Hey [PERSON_NAME] - glad we got through the IT blockade! What more info wo"
type textarea "x"
type textarea "Hey [PERSON_NAME] - glad we got through the IT blockade! What more info wou"
type textarea "x"
type textarea "Hey [PERSON_NAME] - glad we got through the IT blockade! What more info woul"
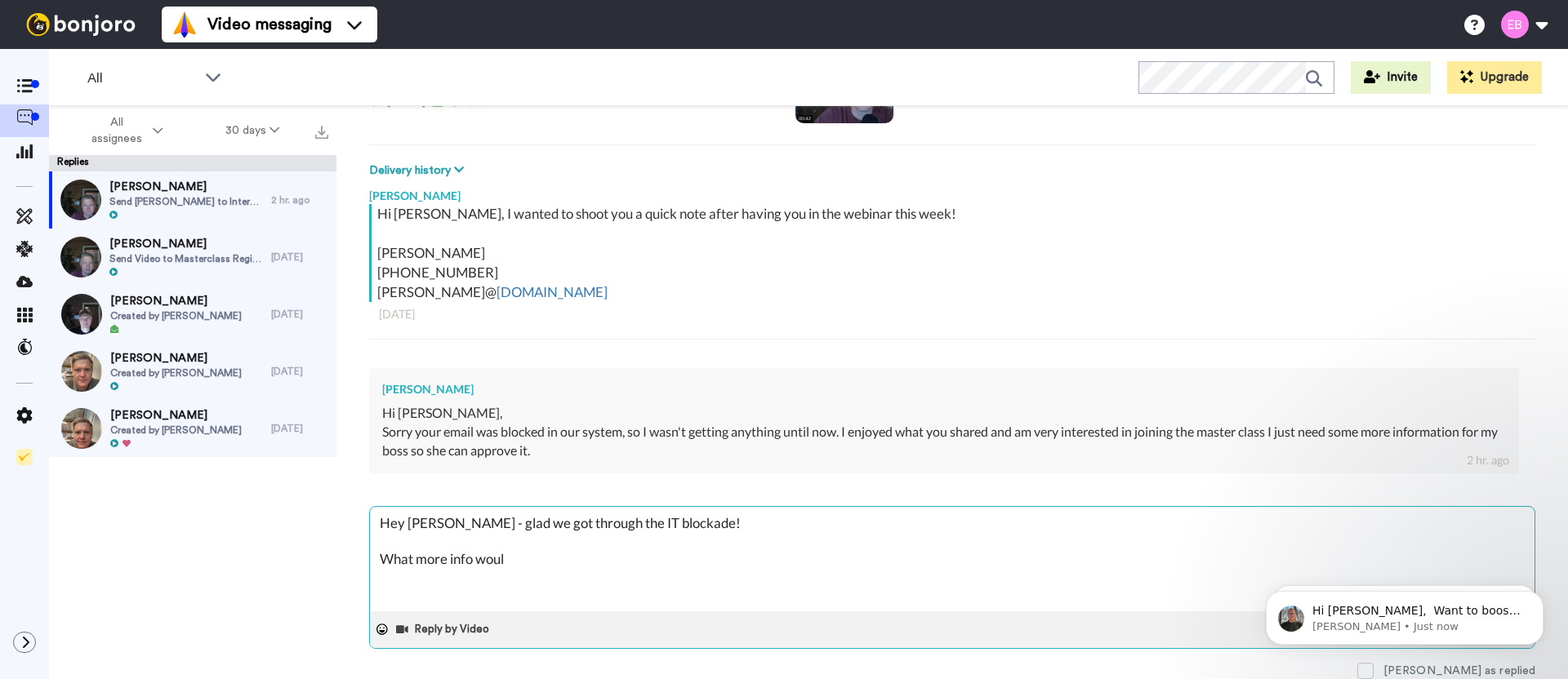
type textarea "x"
type textarea "Hey [PERSON_NAME] - glad we got through the IT blockade! What more info would"
type textarea "x"
type textarea "Hey [PERSON_NAME] - glad we got through the IT blockade! What more info would"
type textarea "x"
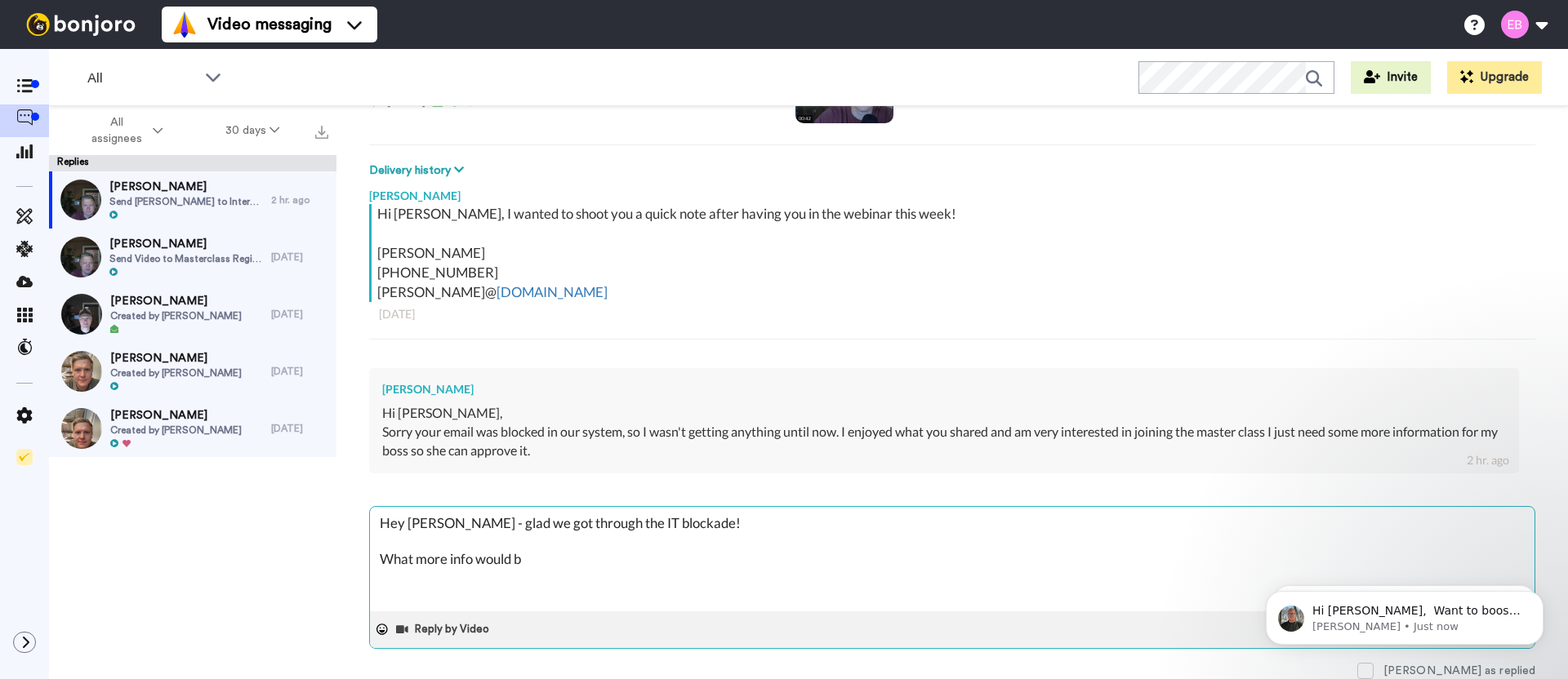
type textarea "Hey [PERSON_NAME] - glad we got through the IT blockade! What more info would be"
type textarea "x"
type textarea "Hey [PERSON_NAME] - glad we got through the IT blockade! What more info would be"
type textarea "x"
type textarea "Hey [PERSON_NAME] - glad we got through the IT blockade! What more info would b…"
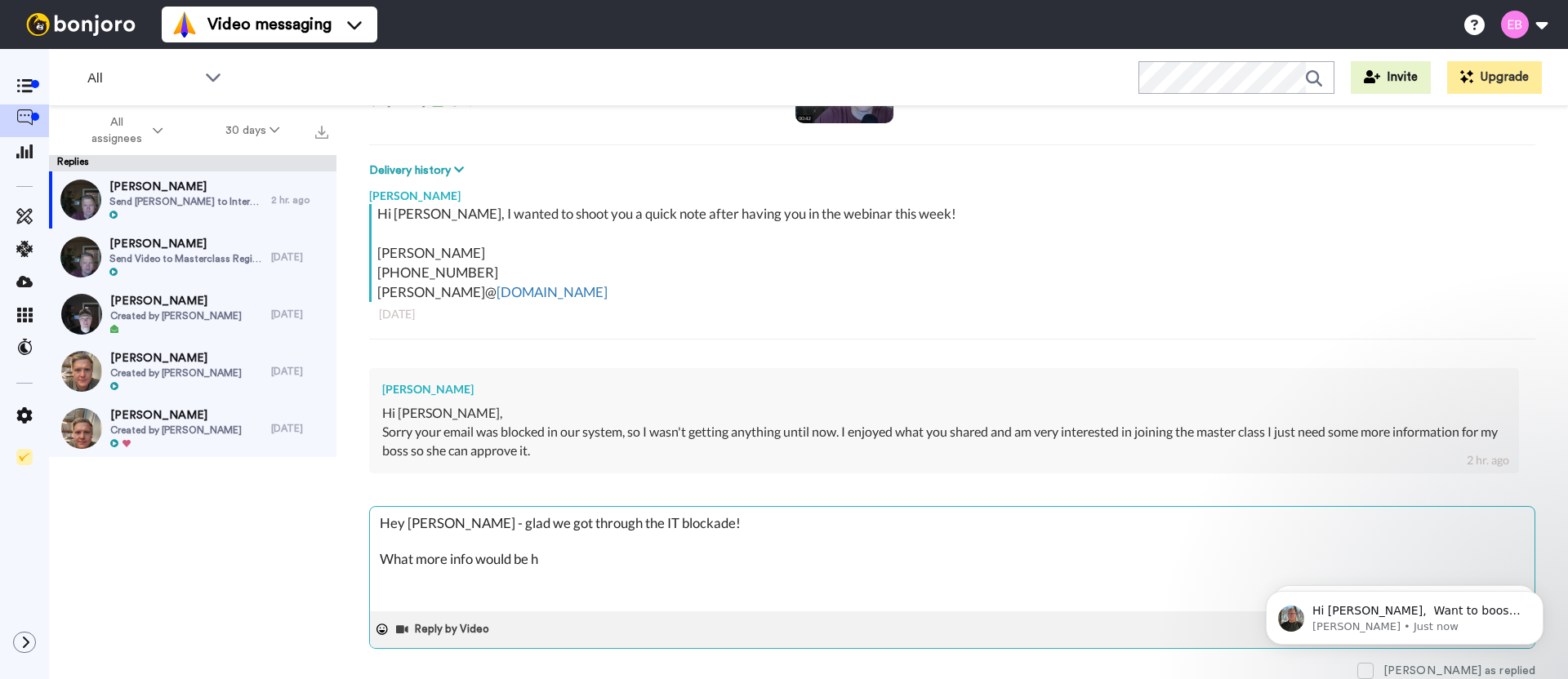
type textarea "x"
type textarea "Hey [PERSON_NAME] - glad we got through the IT blockade! What more info would b…"
type textarea "x"
type textarea "Hey [PERSON_NAME] - glad we got through the IT blockade! What more info would b…"
type textarea "x"
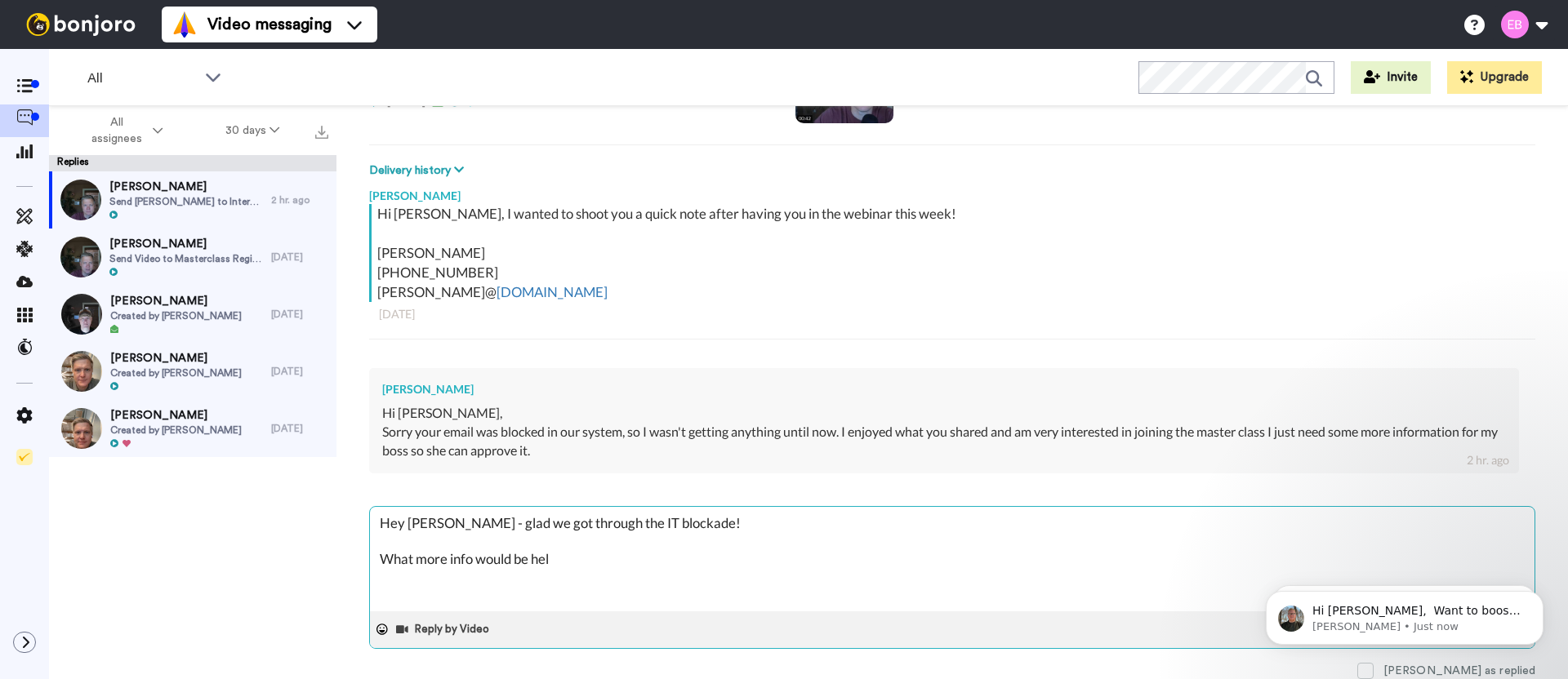
type textarea "Hey [PERSON_NAME] - glad we got through the IT blockade! What more info would b…"
type textarea "x"
type textarea "Hey [PERSON_NAME] - glad we got through the IT blockade! What more info would b…"
type textarea "x"
type textarea "Hey [PERSON_NAME] - glad we got through the IT blockade! What more info would b…"
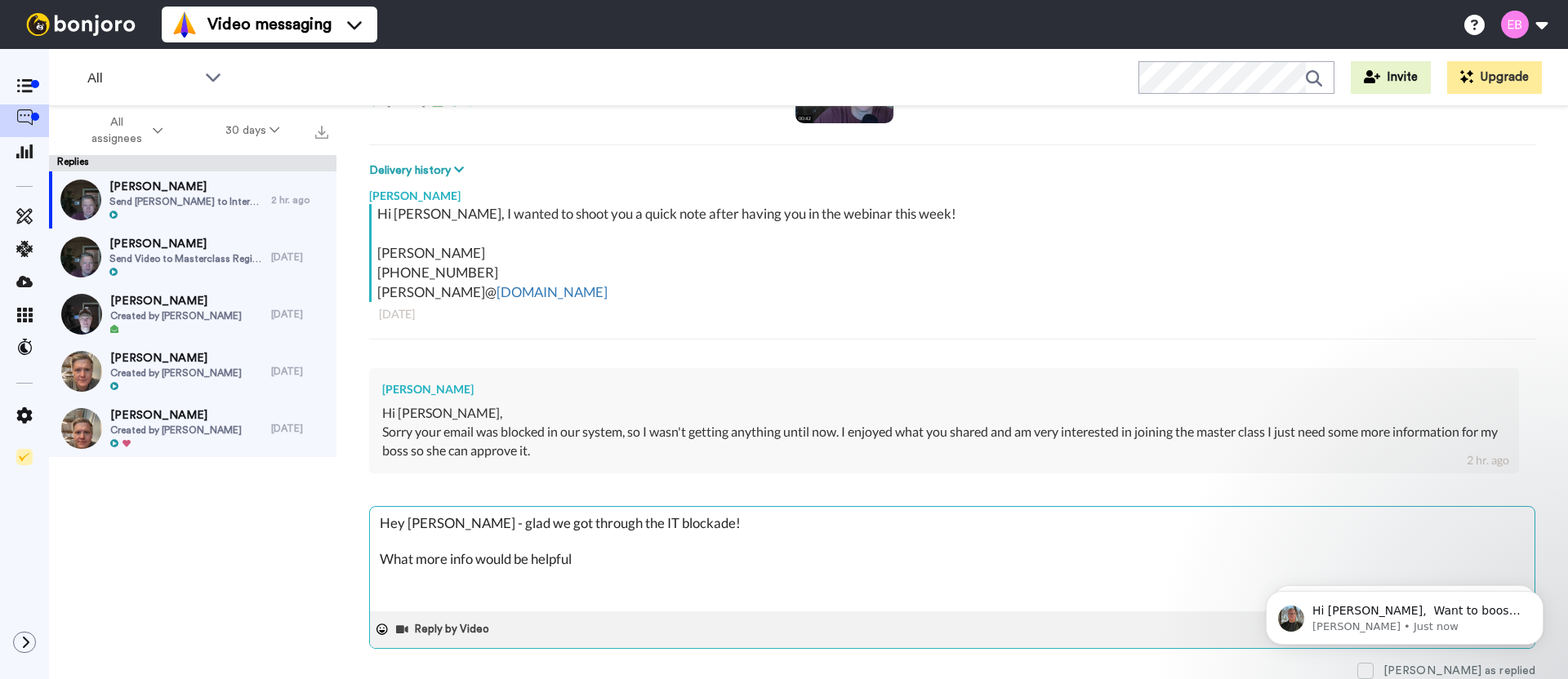
type textarea "x"
type textarea "Hey [PERSON_NAME] - glad we got through the IT blockade! What more info would b…"
type textarea "x"
type textarea "Hey [PERSON_NAME] - glad we got through the IT blockade! What more info would b…"
type textarea "x"
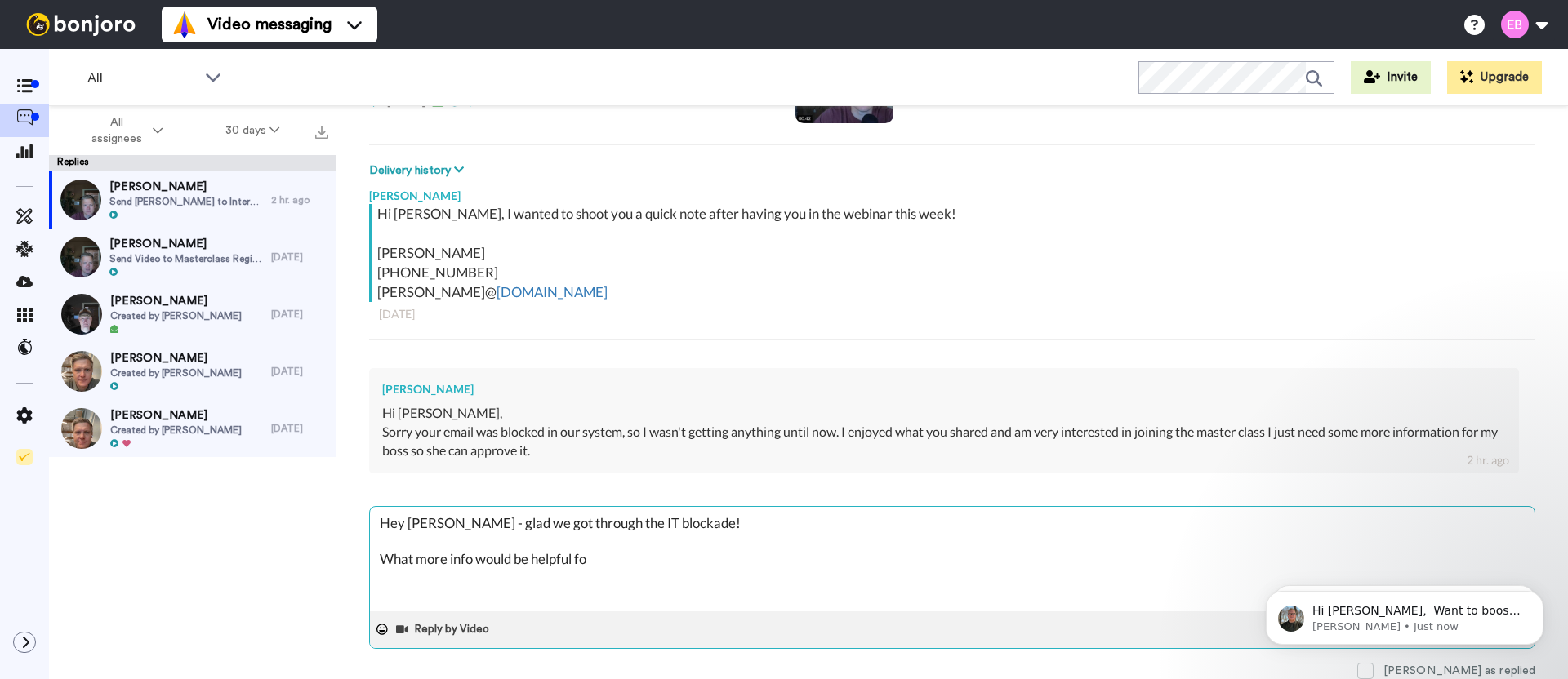
type textarea "Hey [PERSON_NAME] - glad we got through the IT blockade! What more info would b…"
type textarea "x"
type textarea "Hey [PERSON_NAME] - glad we got through the IT blockade! What more info would b…"
type textarea "x"
type textarea "Hey [PERSON_NAME] - glad we got through the IT blockade! What more info would b…"
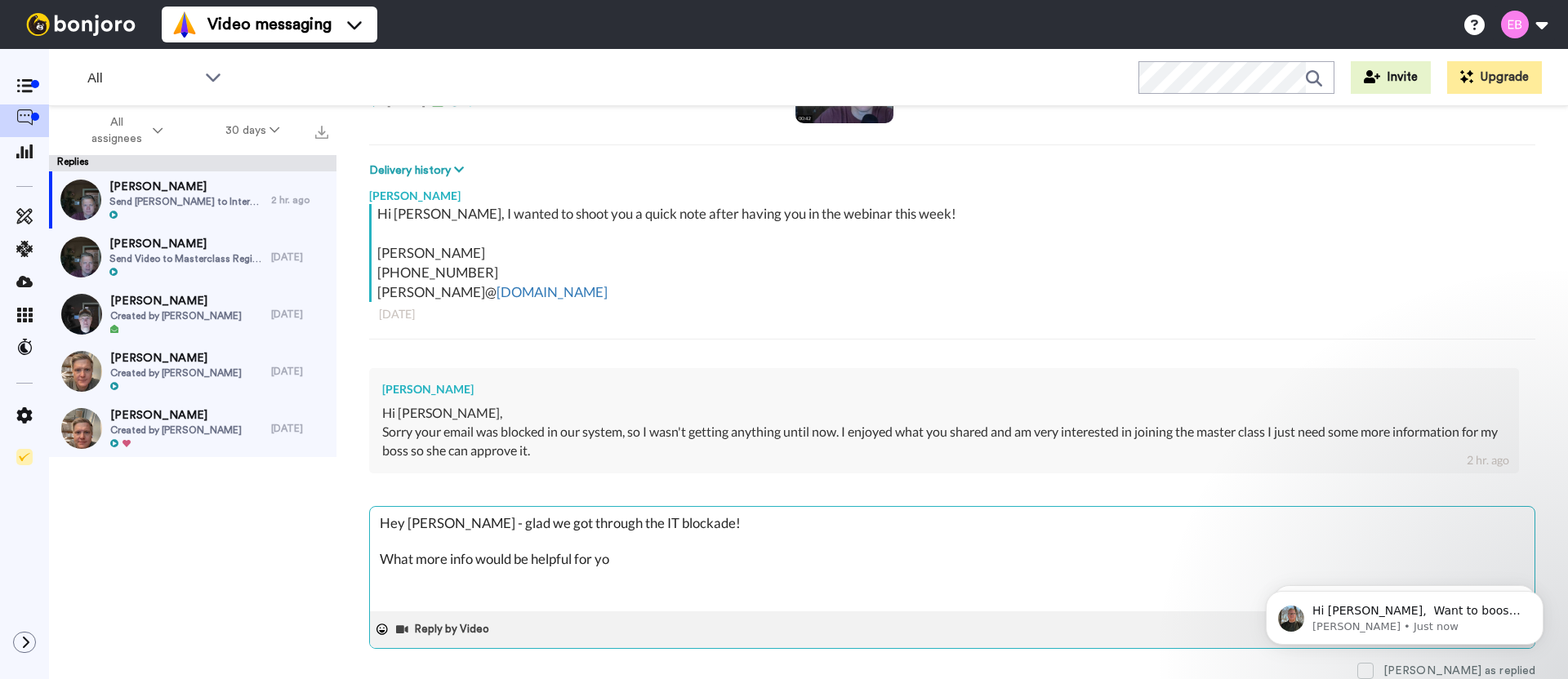
type textarea "x"
type textarea "Hey [PERSON_NAME] - glad we got through the IT blockade! What more info would b…"
type textarea "x"
type textarea "Hey [PERSON_NAME] - glad we got through the IT blockade! What more info would b…"
type textarea "x"
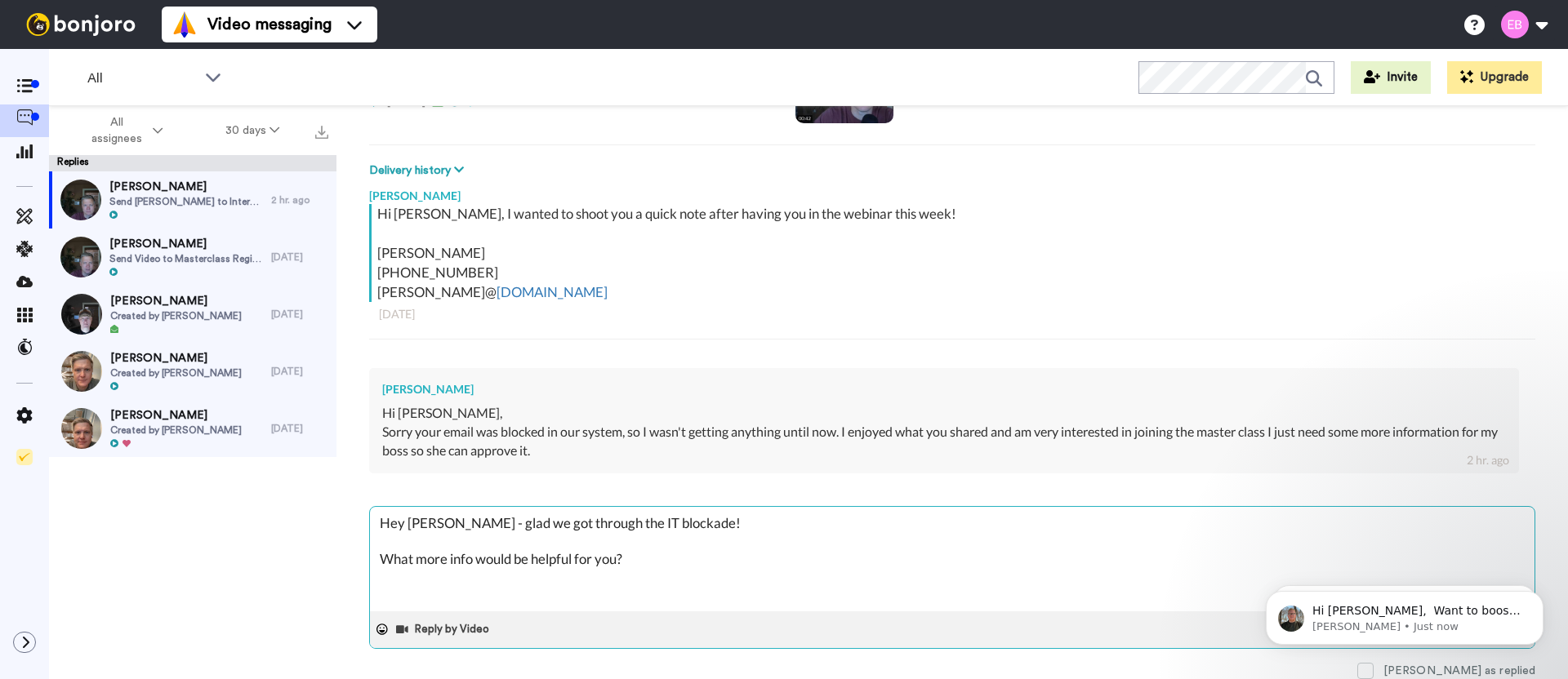
type textarea "Hey [PERSON_NAME] - glad we got through the IT blockade! What more info would b…"
click at [655, 555] on textarea "Hey [PERSON_NAME] - glad we got through the IT blockade! What more info would b…" at bounding box center [953, 559] width 1165 height 105
type textarea "x"
type textarea "Hey [PERSON_NAME] - glad we got through the IT blockade! What more info would b…"
type textarea "x"
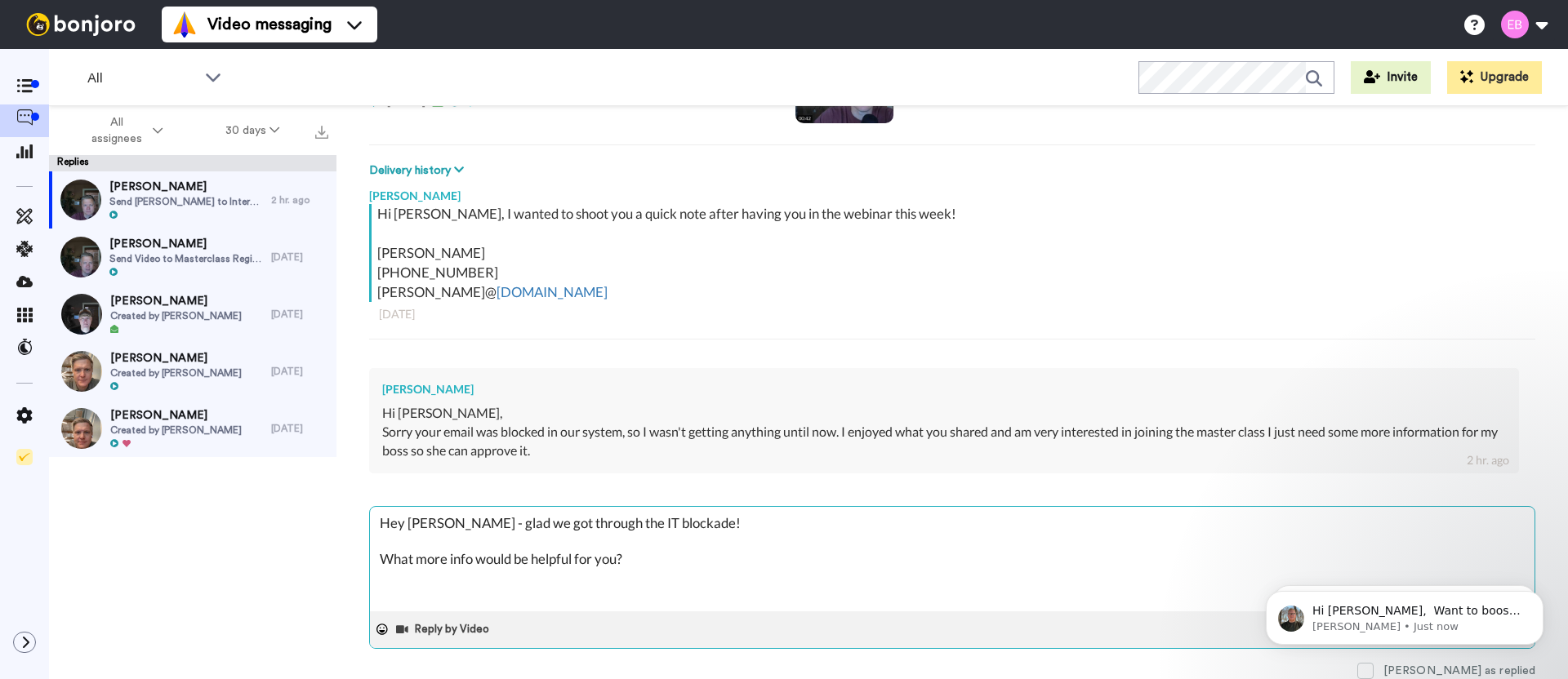
type textarea "Hey [PERSON_NAME] - glad we got through the IT blockade! What more info would b…"
type textarea "x"
type textarea "Hey [PERSON_NAME] - glad we got through the IT blockade! What more info would b…"
type textarea "x"
type textarea "Hey [PERSON_NAME] - glad we got through the IT blockade! What more info would b…"
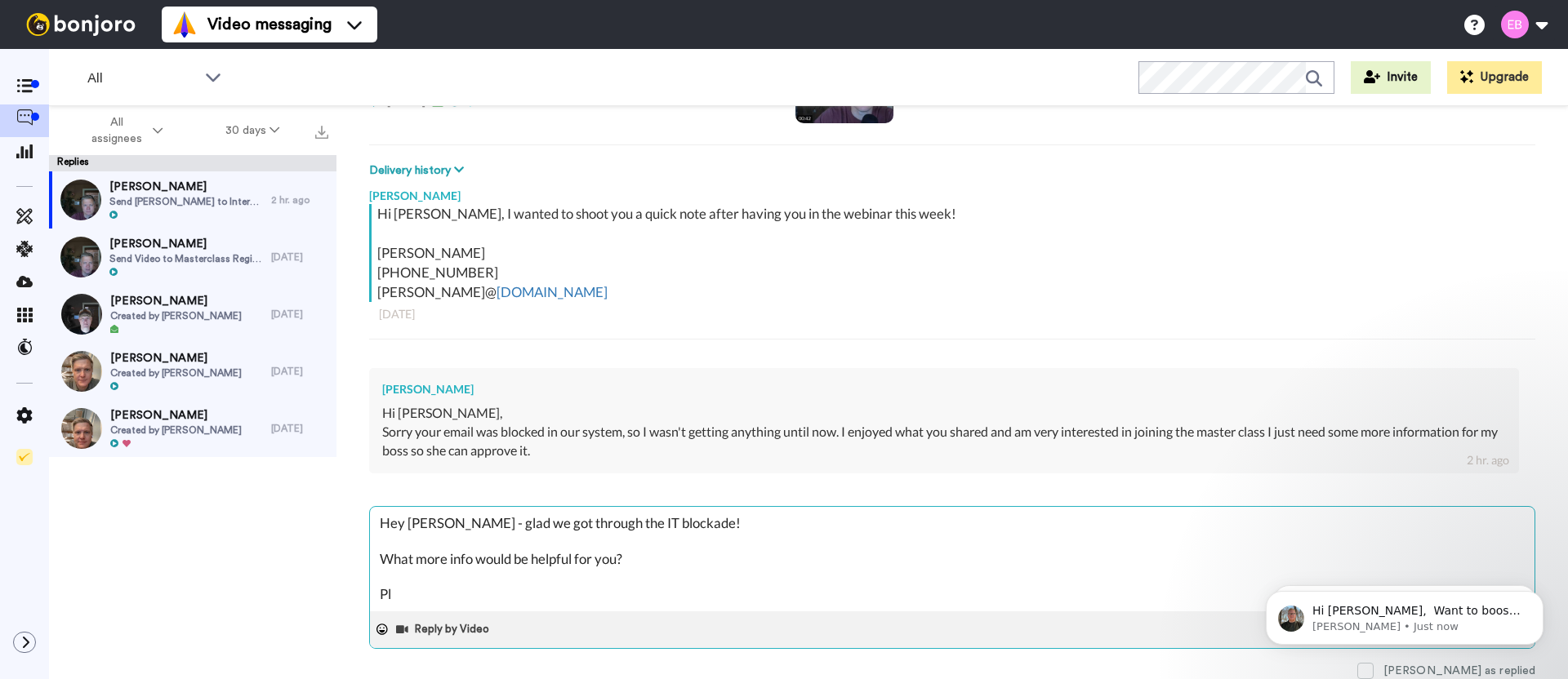
type textarea "x"
type textarea "Hey [PERSON_NAME] - glad we got through the IT blockade! What more info would b…"
click at [851, 603] on textarea "Hey [PERSON_NAME] - glad we got through the IT blockade! What more info would b…" at bounding box center [953, 559] width 1165 height 105
click at [853, 598] on textarea "Hey [PERSON_NAME] - glad we got through the IT blockade! What more info would b…" at bounding box center [953, 559] width 1165 height 105
click at [852, 598] on textarea "Hey [PERSON_NAME] - glad we got through the IT blockade! What more info would b…" at bounding box center [953, 559] width 1165 height 105
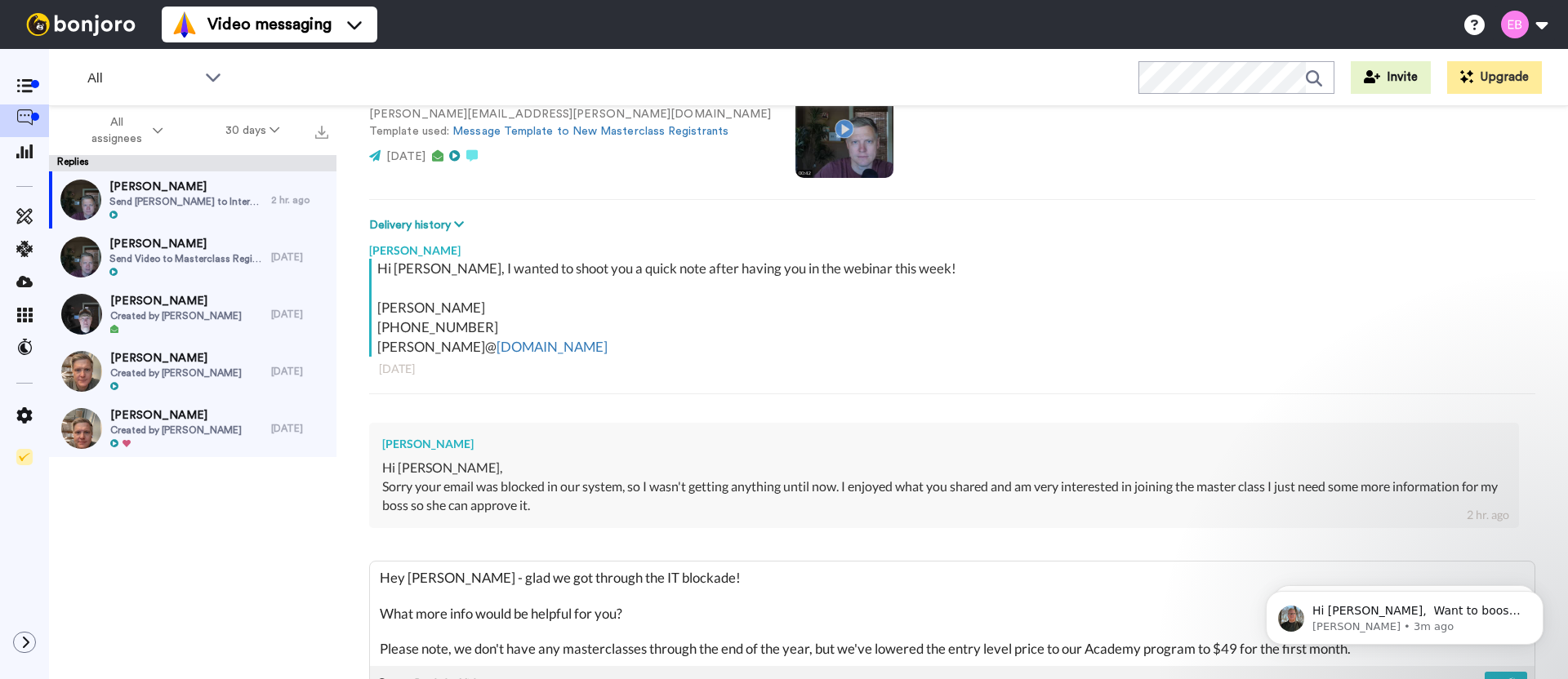
scroll to position [203, 0]
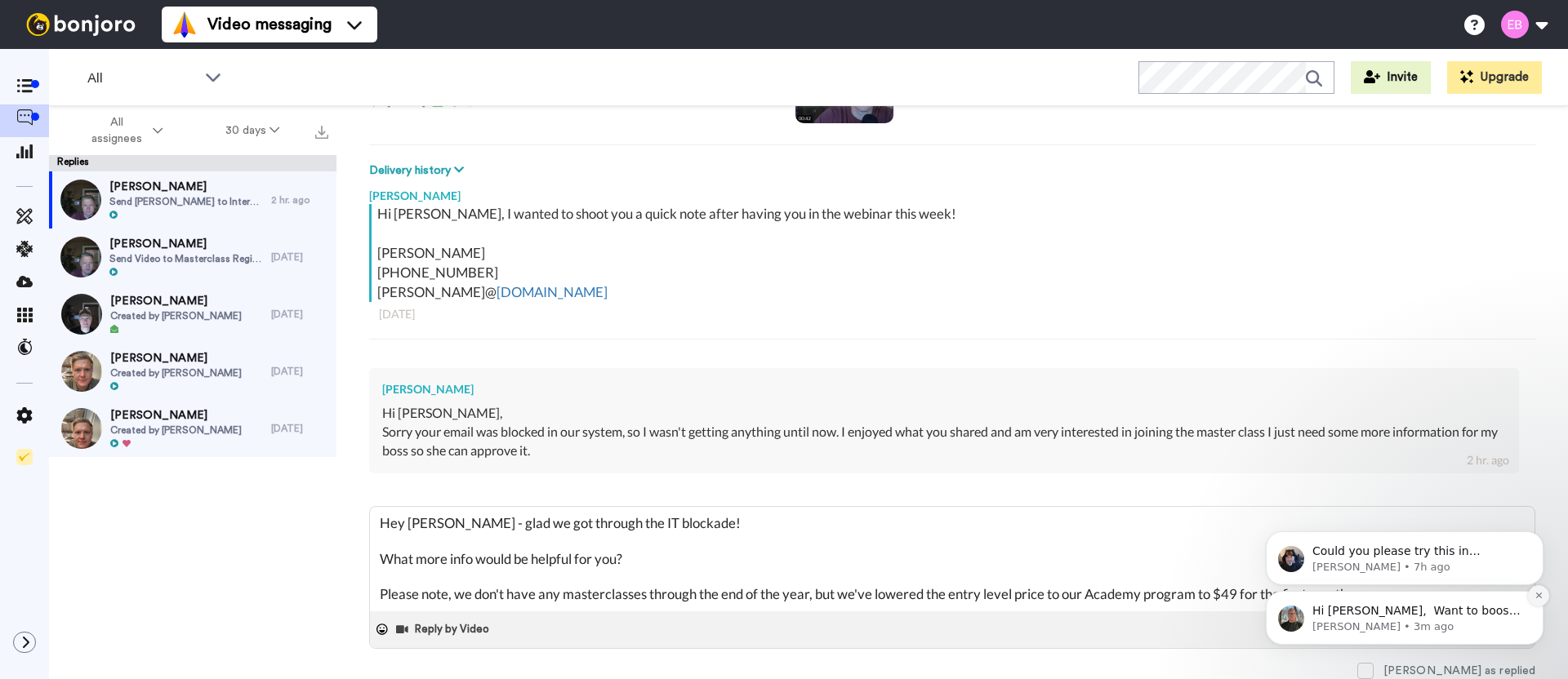
click at [1538, 596] on icon "Dismiss notification" at bounding box center [1540, 595] width 9 height 9
click at [1542, 601] on button "Dismiss notification" at bounding box center [1539, 596] width 21 height 21
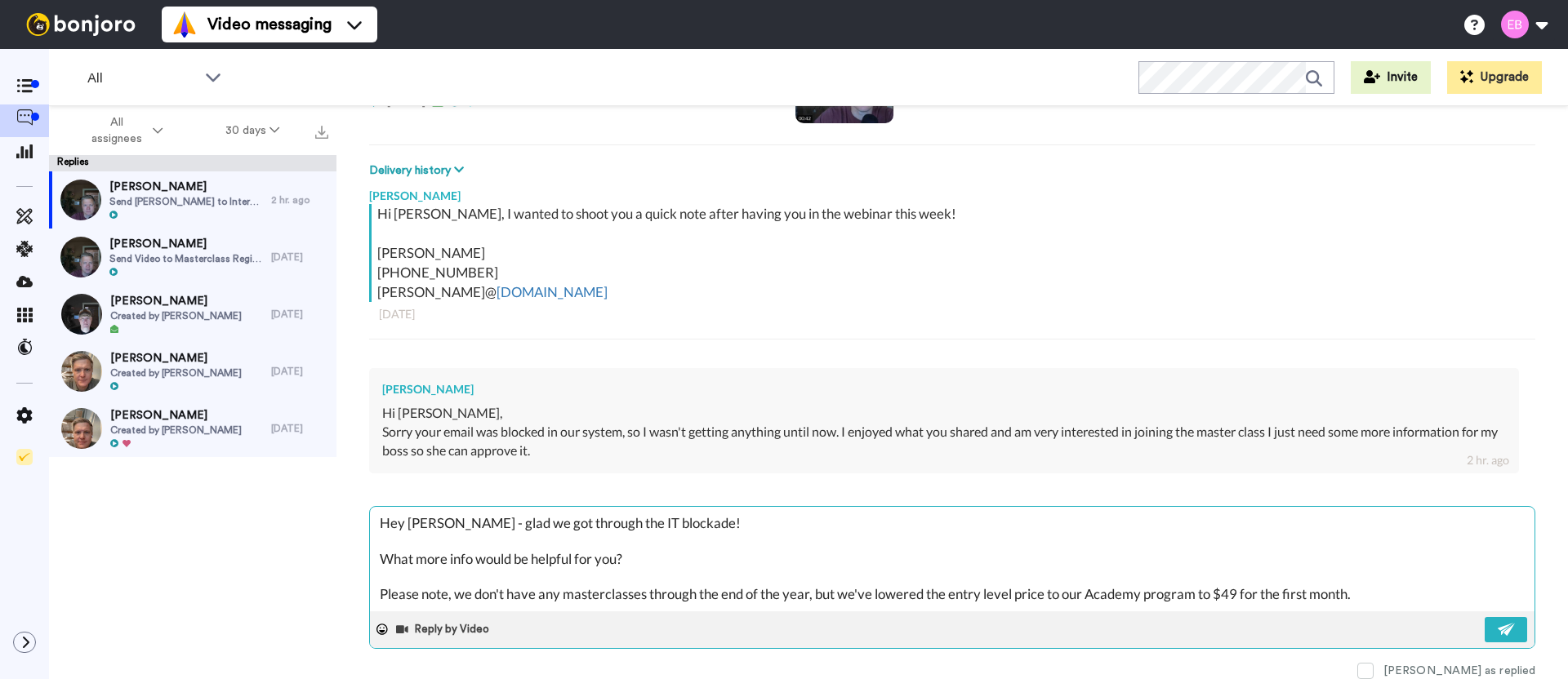
click at [1407, 577] on textarea "Hey [PERSON_NAME] - glad we got through the IT blockade! What more info would b…" at bounding box center [953, 559] width 1165 height 105
click at [1371, 592] on textarea "Hey [PERSON_NAME] - glad we got through the IT blockade! What more info would b…" at bounding box center [953, 559] width 1165 height 105
click at [1359, 586] on textarea "Hey [PERSON_NAME] - glad we got through the IT blockade! What more info would b…" at bounding box center [953, 559] width 1165 height 105
